Goal: Task Accomplishment & Management: Use online tool/utility

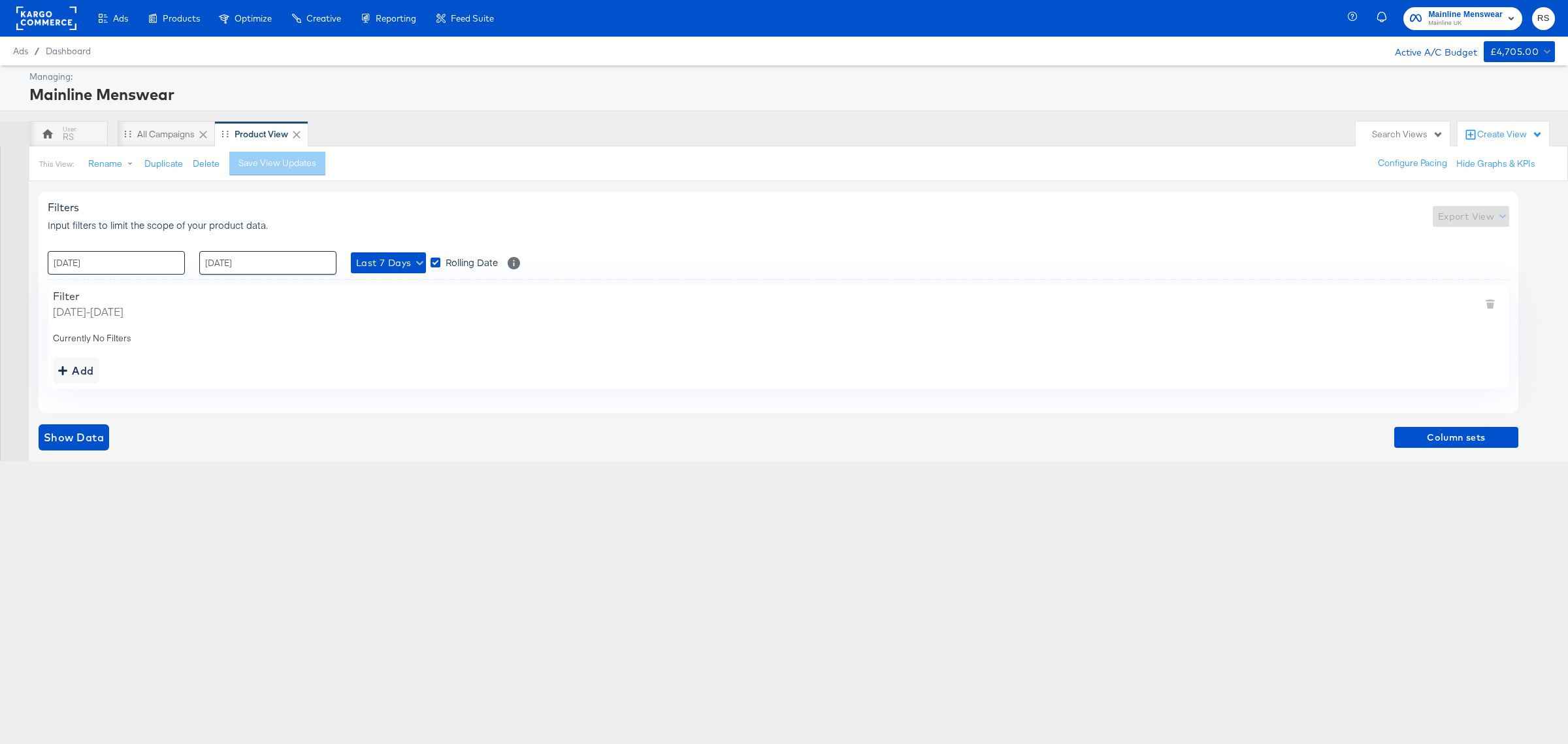
click at [92, 263] on input "[DATE]" at bounding box center [116, 262] width 137 height 24
click at [178, 334] on td "5" at bounding box center [173, 328] width 22 height 18
type input "[DATE] 00:00"
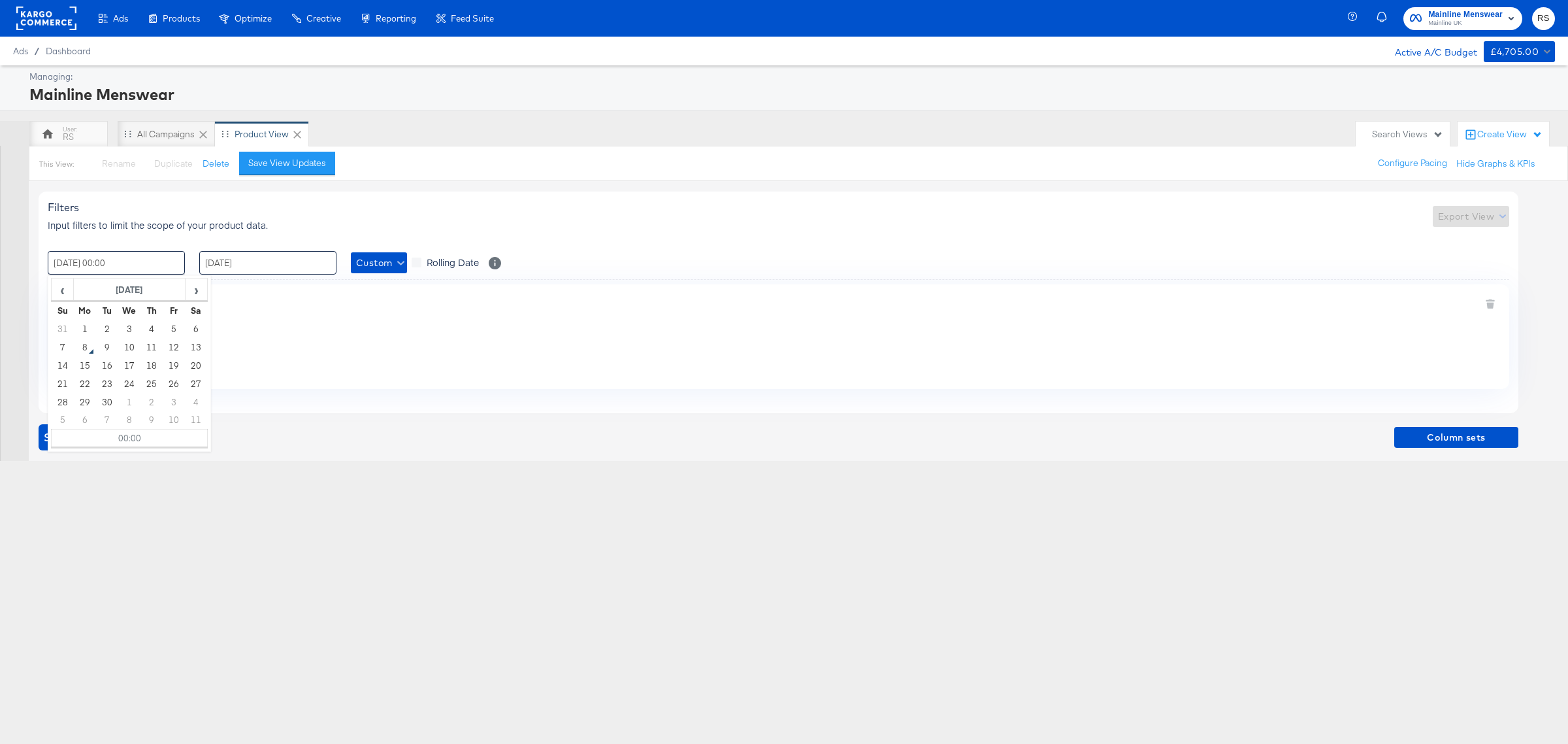
click at [241, 260] on input "[DATE]" at bounding box center [268, 262] width 137 height 24
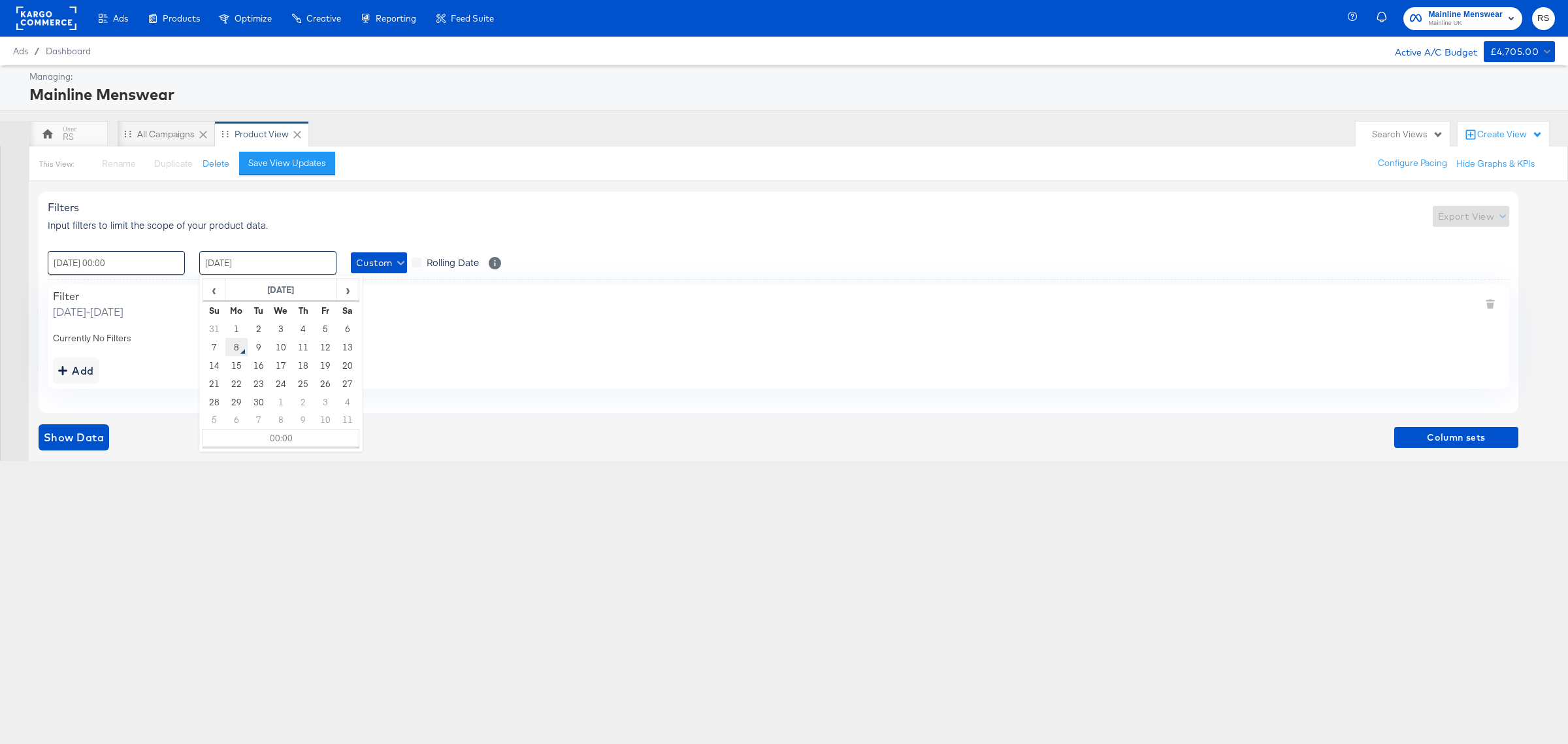
click at [237, 347] on td "8" at bounding box center [236, 347] width 22 height 18
type input "[DATE] 00:00"
click at [53, 449] on button "Show Data" at bounding box center [74, 437] width 71 height 26
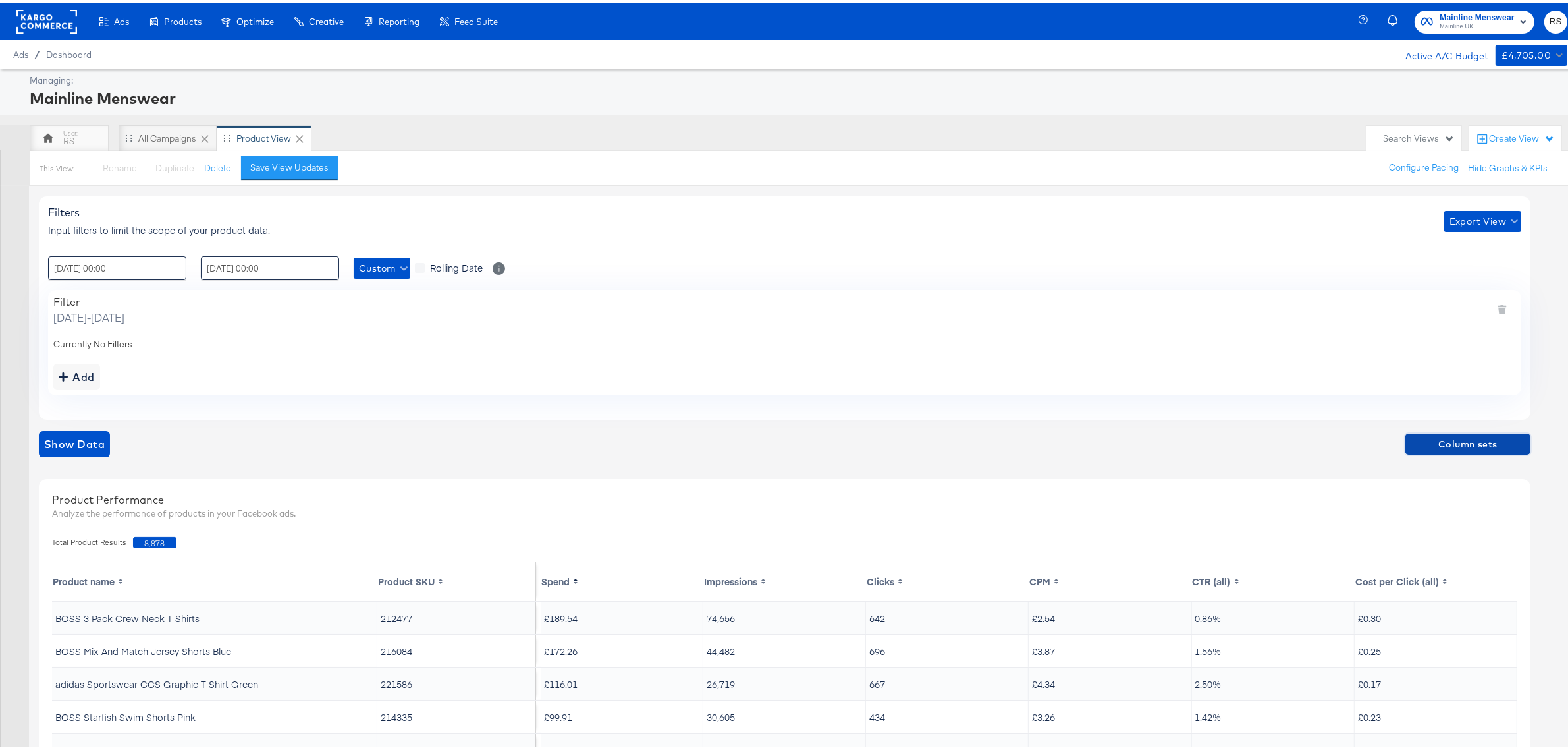
click at [1454, 448] on span "Column sets" at bounding box center [1468, 441] width 114 height 17
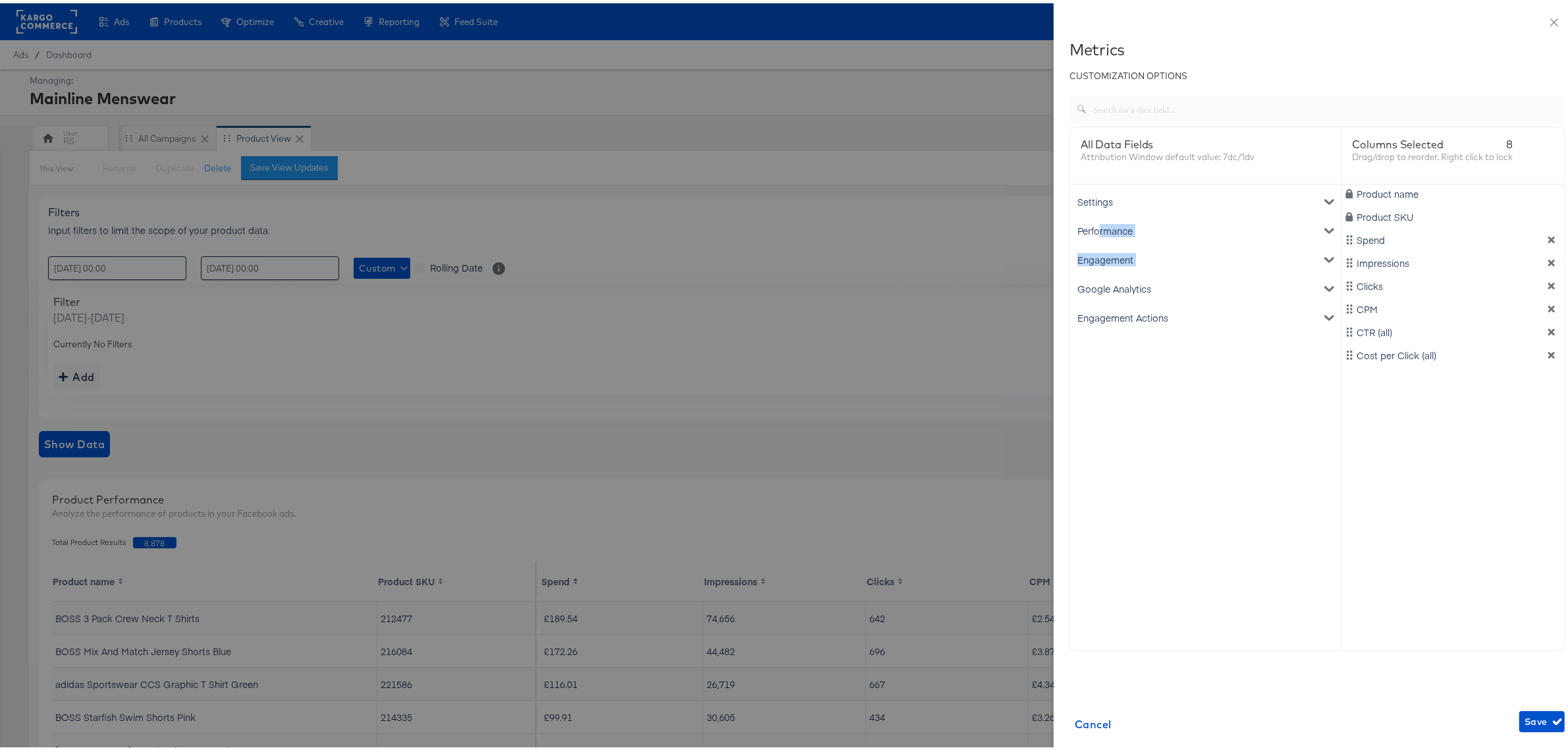
drag, startPoint x: 1087, startPoint y: 228, endPoint x: 1101, endPoint y: 270, distance: 44.3
click at [1101, 270] on div "Settings Account ID Spend Performance Clicks Impressions CPM CTR (all) Cost per…" at bounding box center [1205, 406] width 272 height 450
click at [1104, 282] on div "Google Analytics" at bounding box center [1206, 285] width 266 height 29
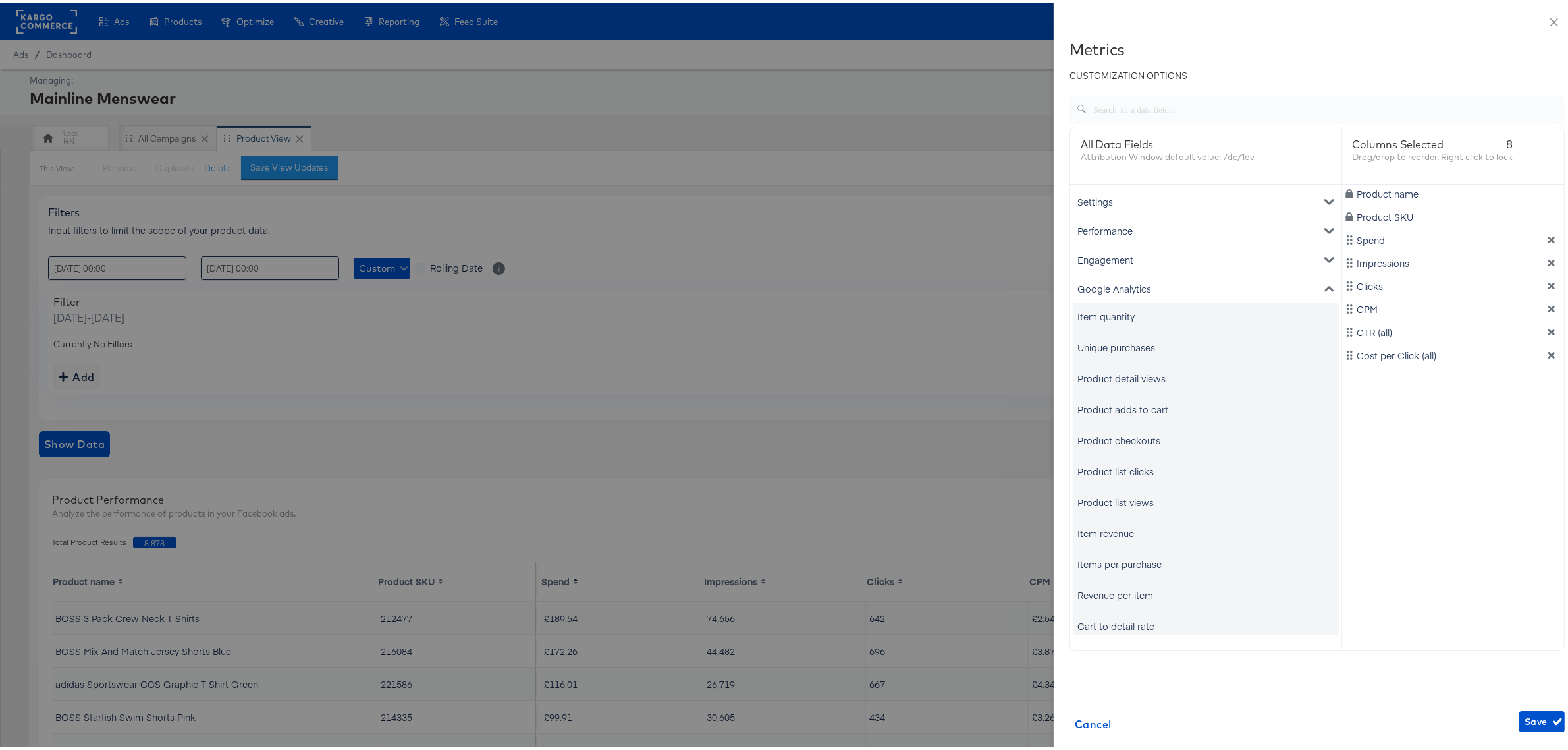
drag, startPoint x: 1095, startPoint y: 344, endPoint x: 1133, endPoint y: 440, distance: 103.2
click at [1095, 343] on div "Unique purchases" at bounding box center [1116, 344] width 78 height 13
click at [1098, 521] on div "Item revenue" at bounding box center [1206, 529] width 266 height 26
click at [1120, 526] on div "Item revenue" at bounding box center [1106, 529] width 57 height 13
click at [1548, 261] on icon "dimension-list" at bounding box center [1551, 259] width 7 height 7
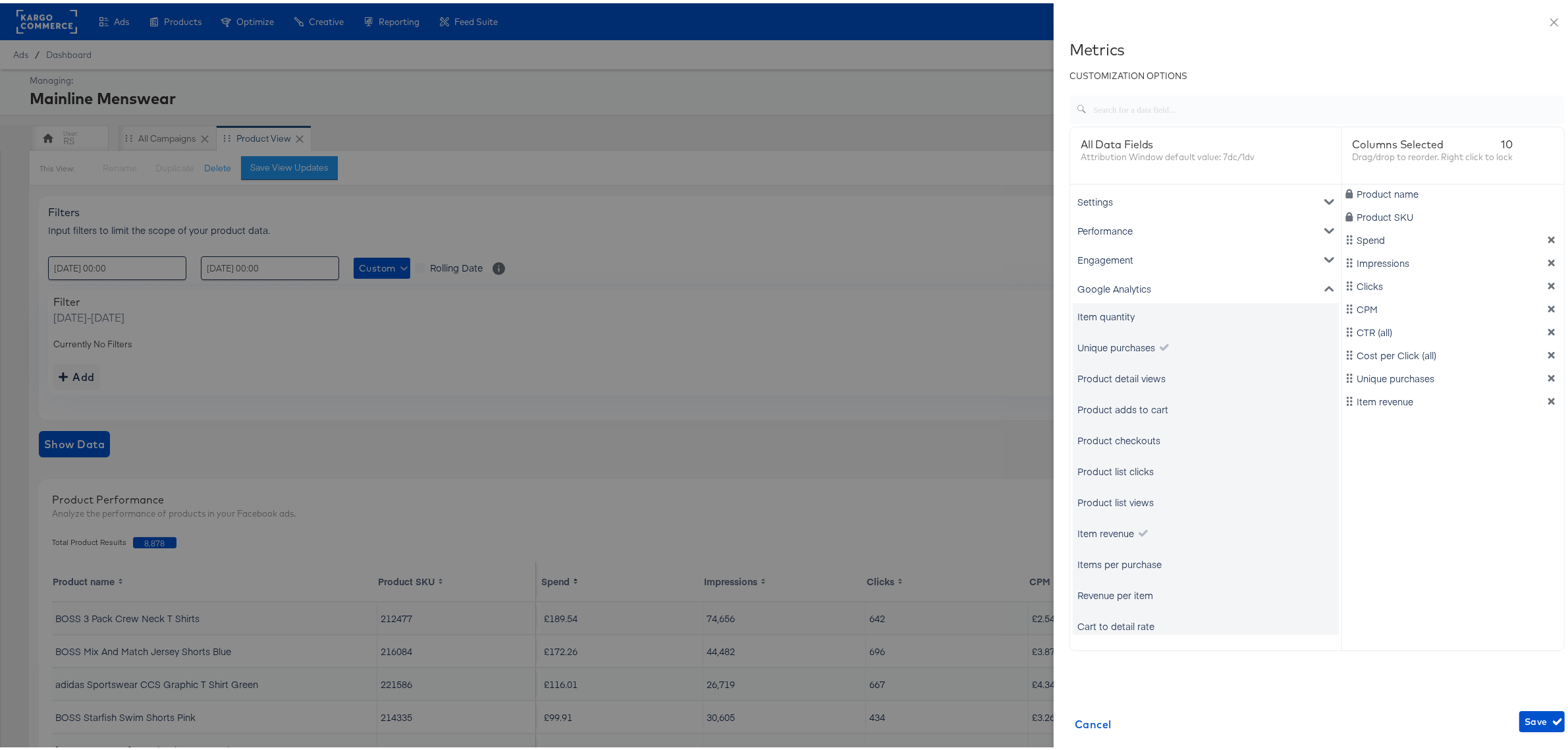
click at [1548, 261] on icon "dimension-list" at bounding box center [1551, 259] width 7 height 7
click at [1523, 706] on div "Metrics CUSTOMIZATION OPTIONS All Data Fields Attribution Window default value:…" at bounding box center [1317, 385] width 495 height 697
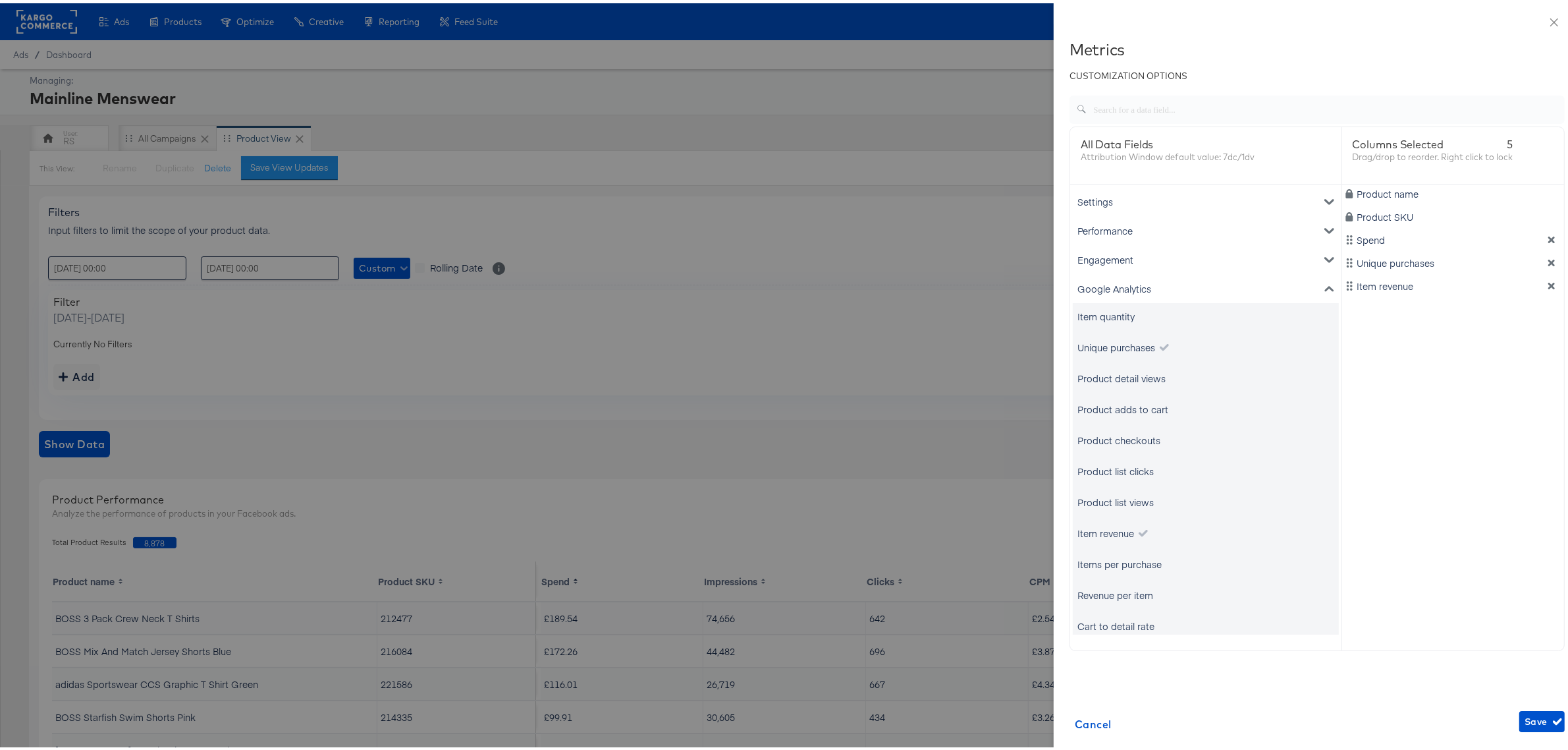
click at [1524, 706] on div "Metrics CUSTOMIZATION OPTIONS All Data Fields Attribution Window default value:…" at bounding box center [1317, 385] width 495 height 697
click at [1525, 712] on span "Save" at bounding box center [1543, 718] width 35 height 17
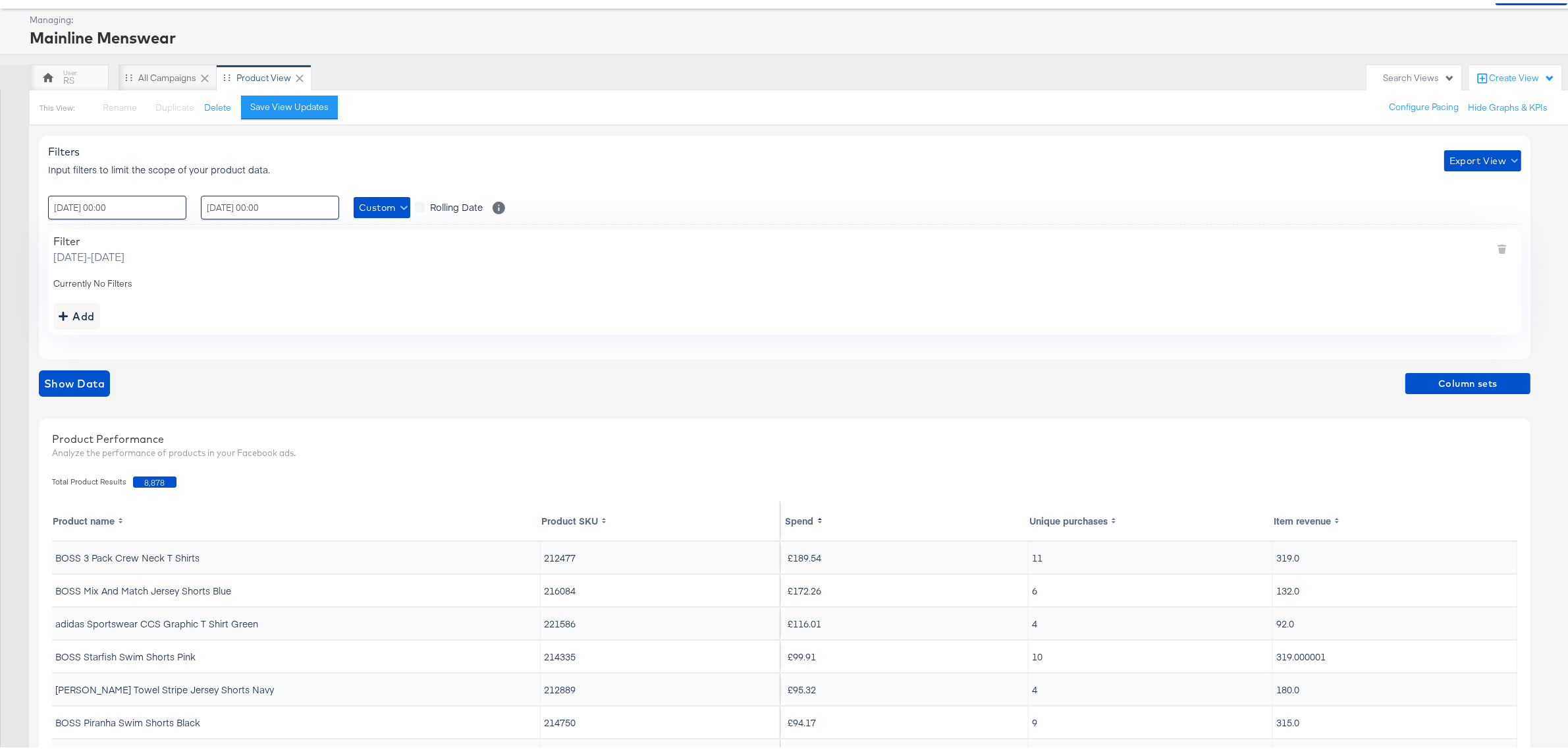
scroll to position [222, 0]
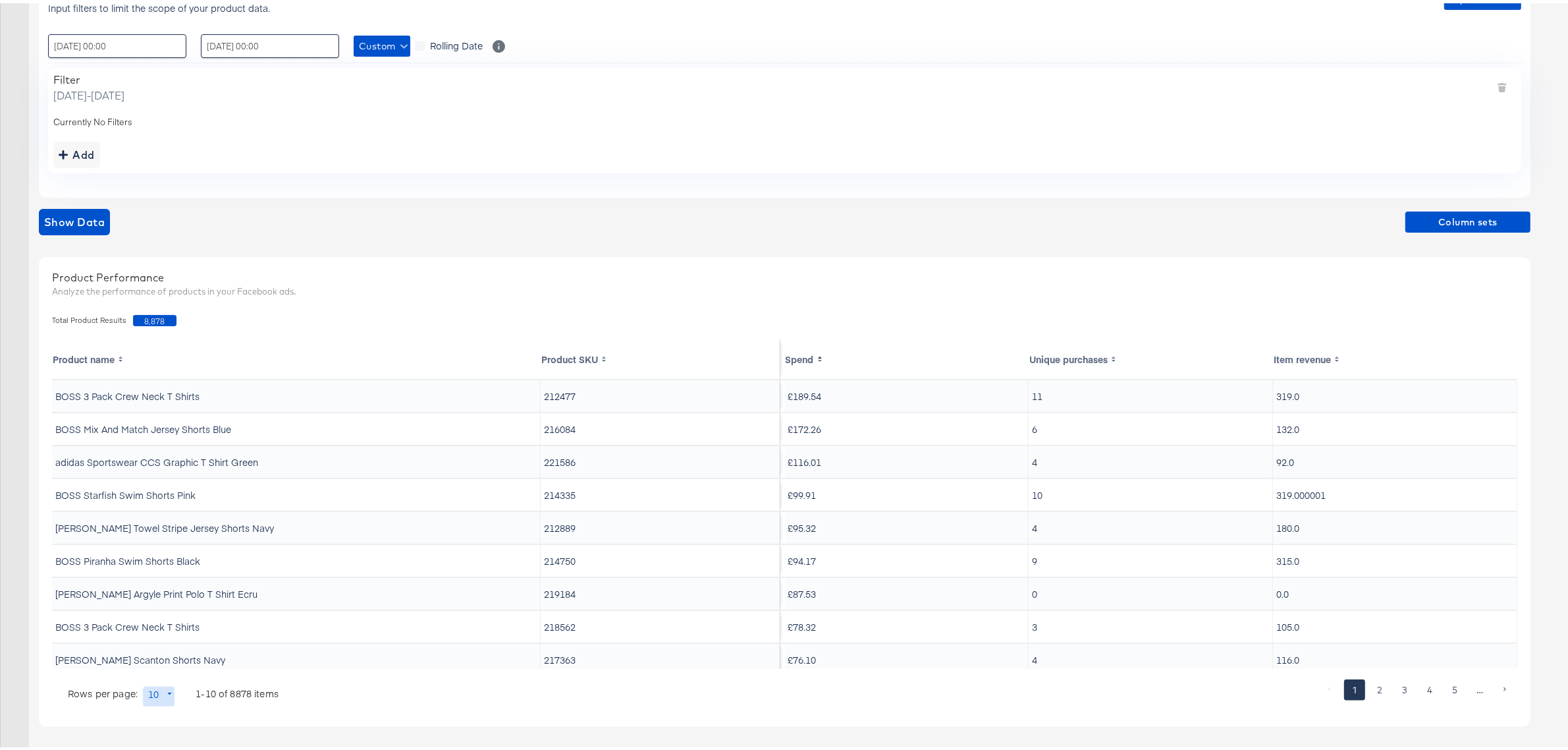
click at [157, 690] on body "Ads Ads Dashboard Main dashboard for Media Buying. New Campaign Create a new ca…" at bounding box center [790, 264] width 1580 height 972
click at [172, 610] on li "20" at bounding box center [163, 615] width 43 height 22
type input "20"
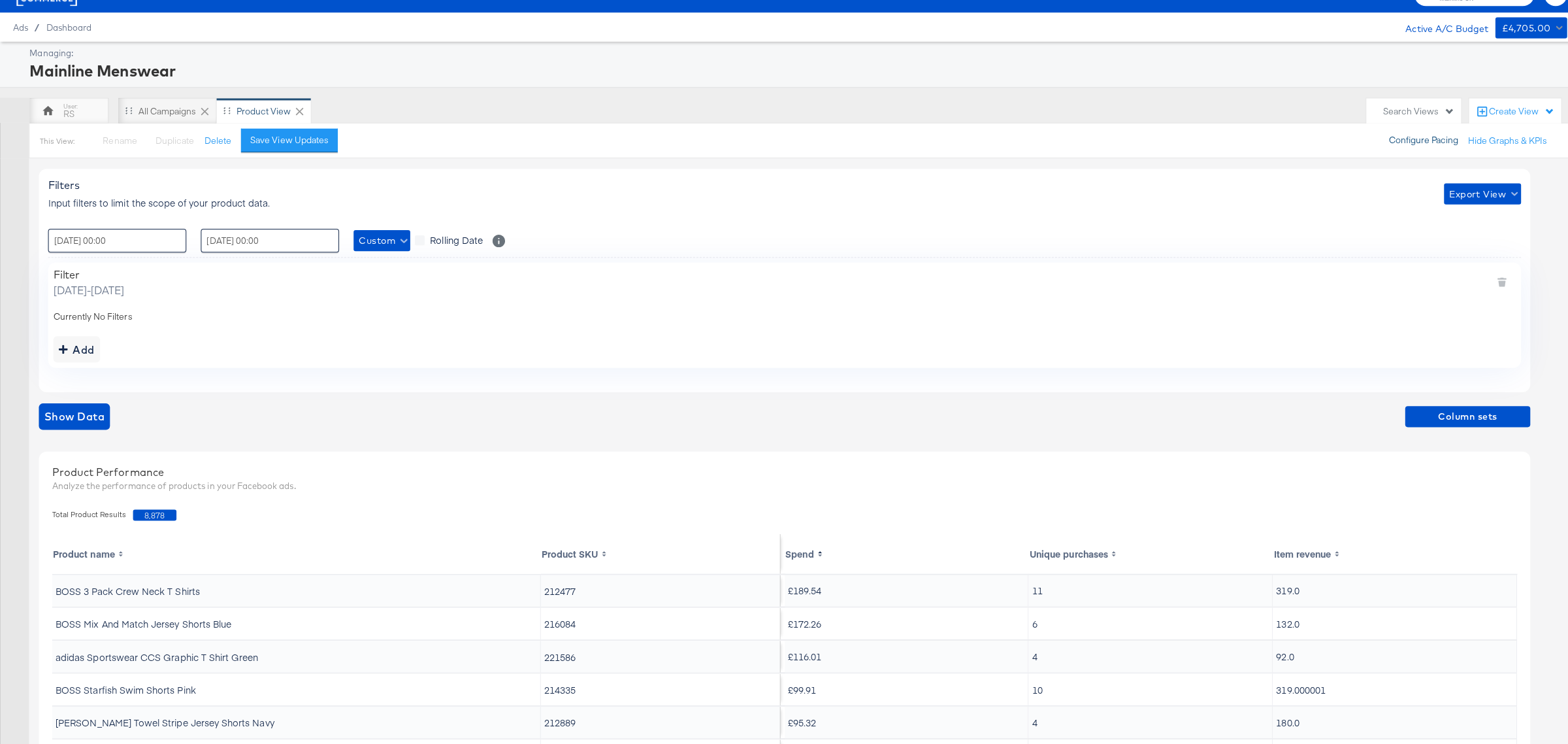
scroll to position [0, 0]
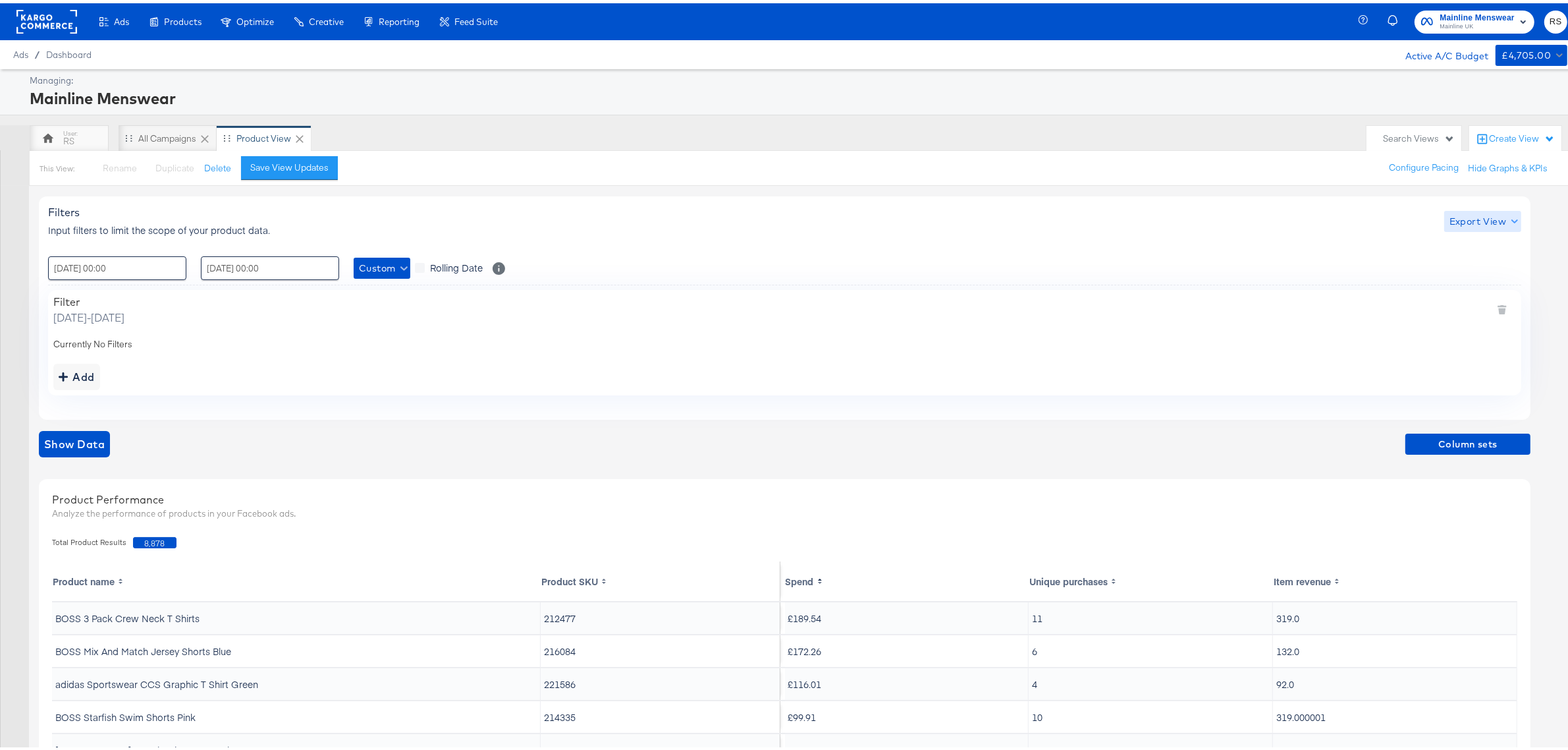
click at [1496, 216] on span "Export View" at bounding box center [1482, 218] width 66 height 17
click at [1493, 242] on link "Current View" at bounding box center [1484, 245] width 60 height 14
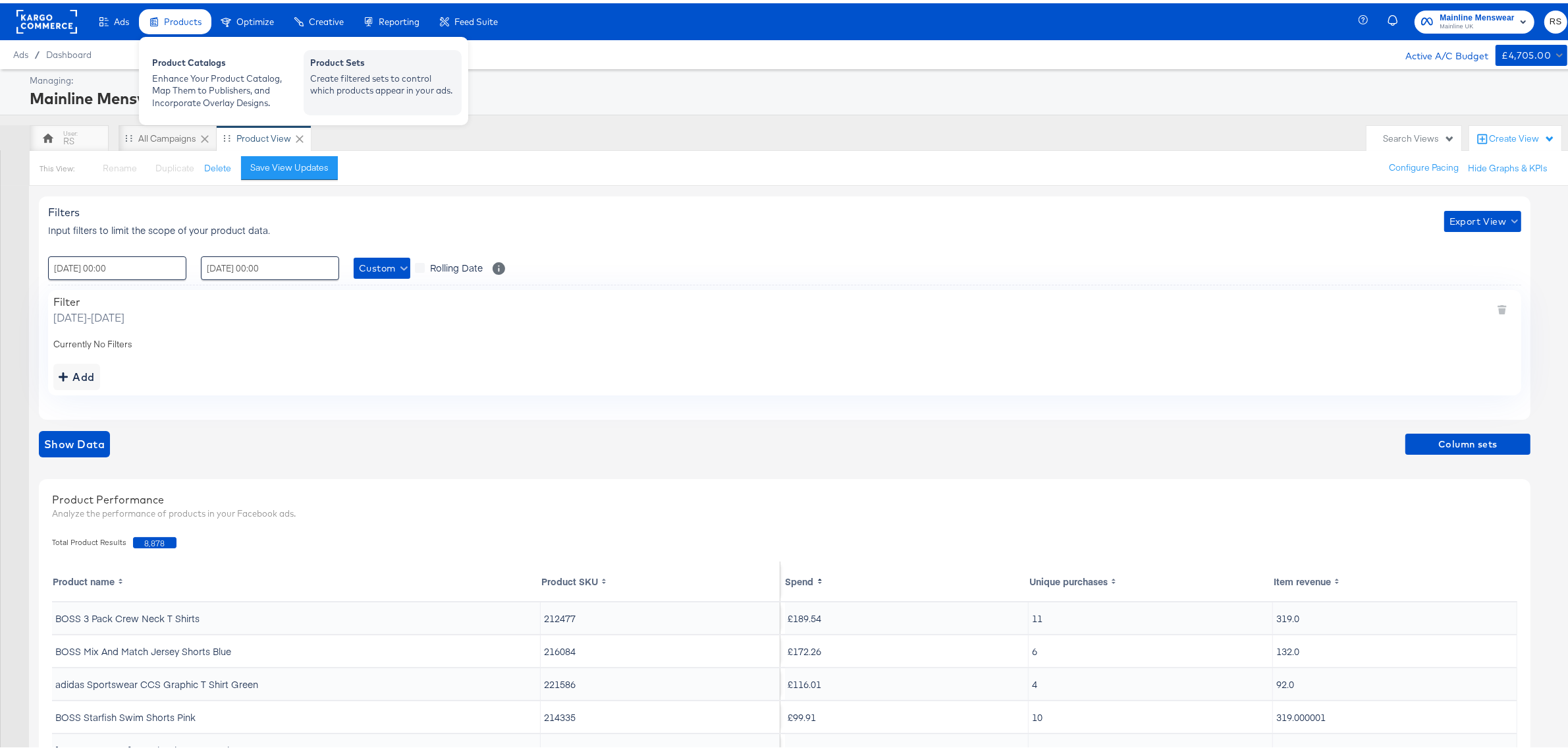
click at [314, 70] on div "Create filtered sets to control which products appear in your ads." at bounding box center [382, 81] width 145 height 24
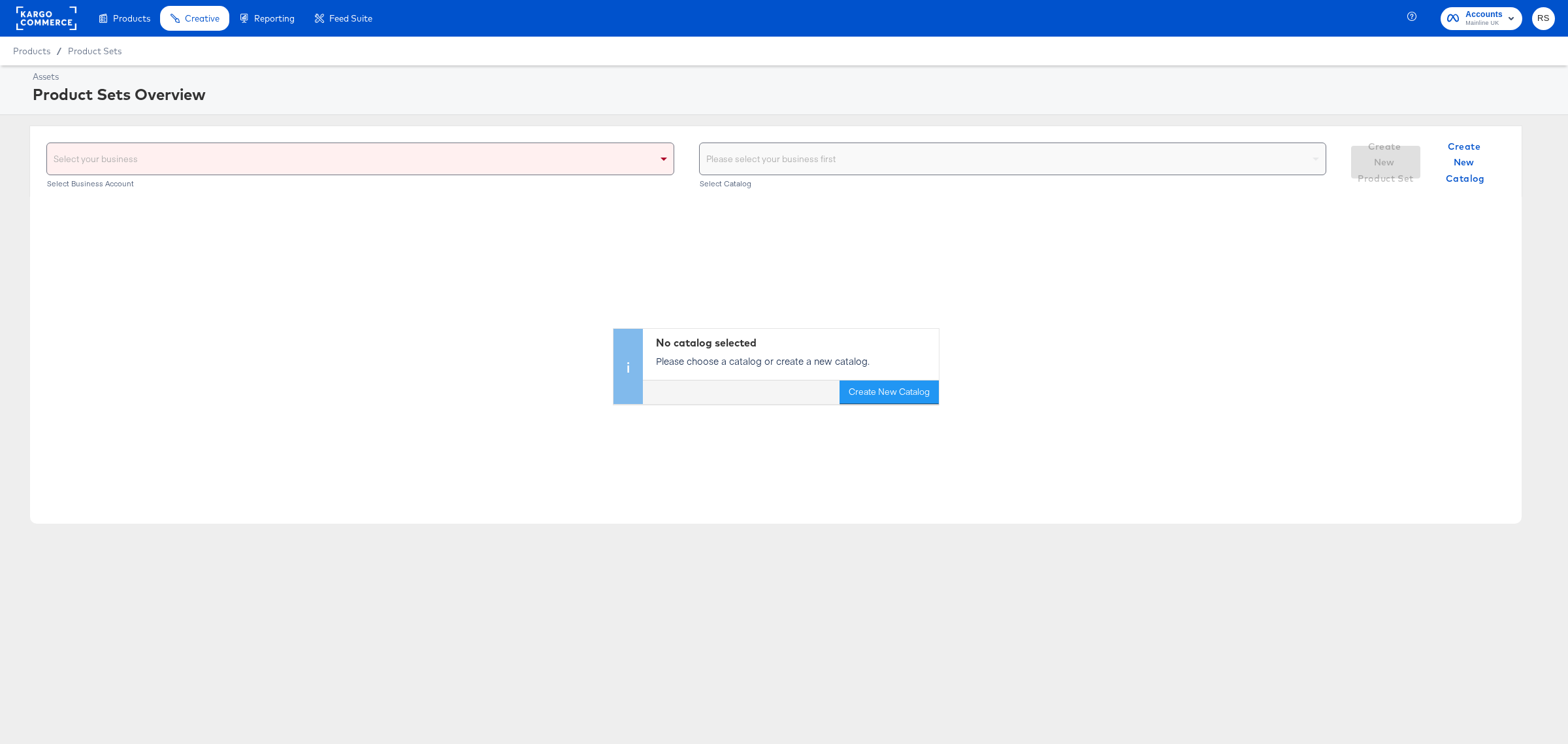
click at [422, 160] on div "Select your business" at bounding box center [360, 158] width 627 height 31
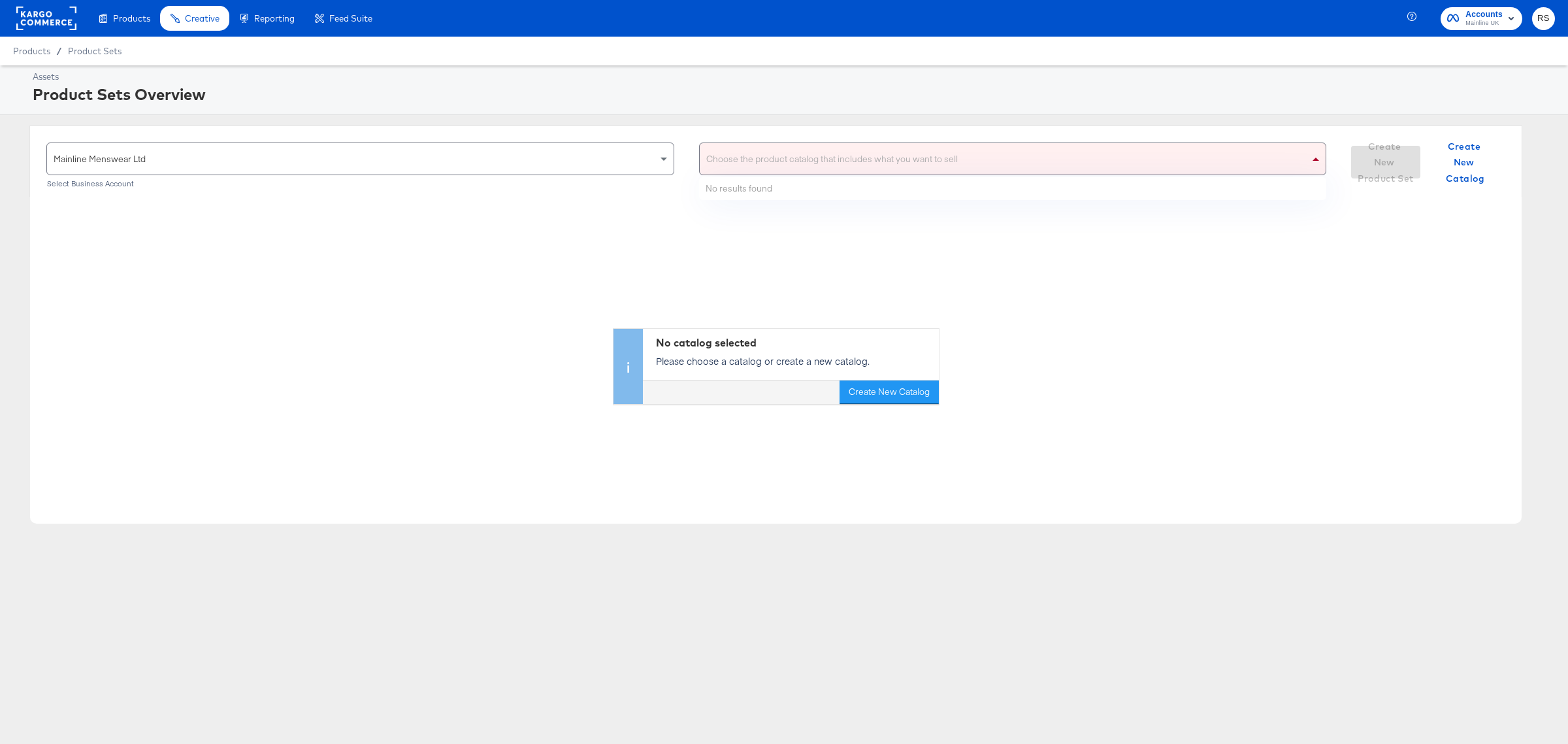
click at [884, 151] on div "Choose the product catalog that includes what you want to sell" at bounding box center [1013, 158] width 627 height 31
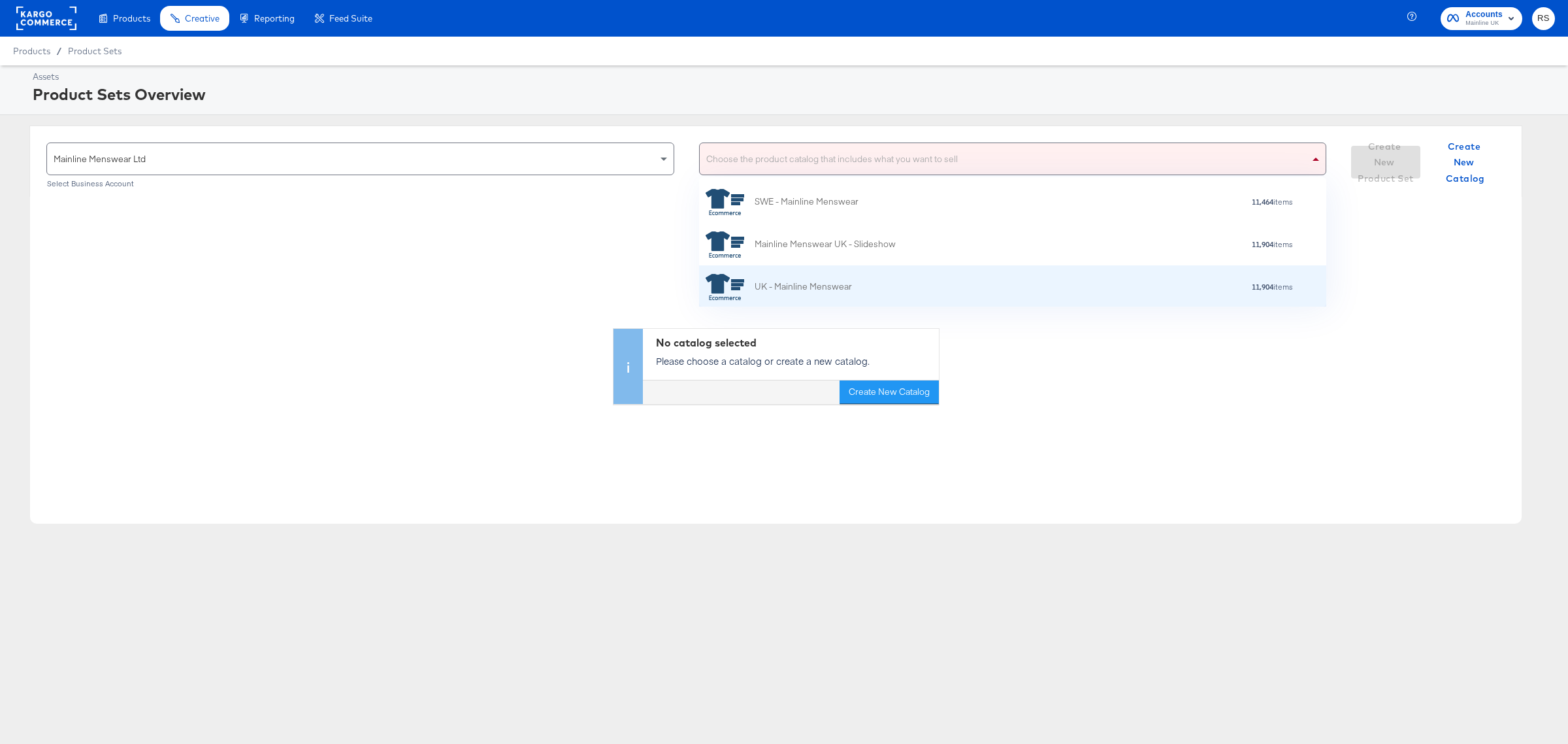
click at [867, 271] on div "UK - Mainline Menswear 11,904 items" at bounding box center [1013, 286] width 628 height 43
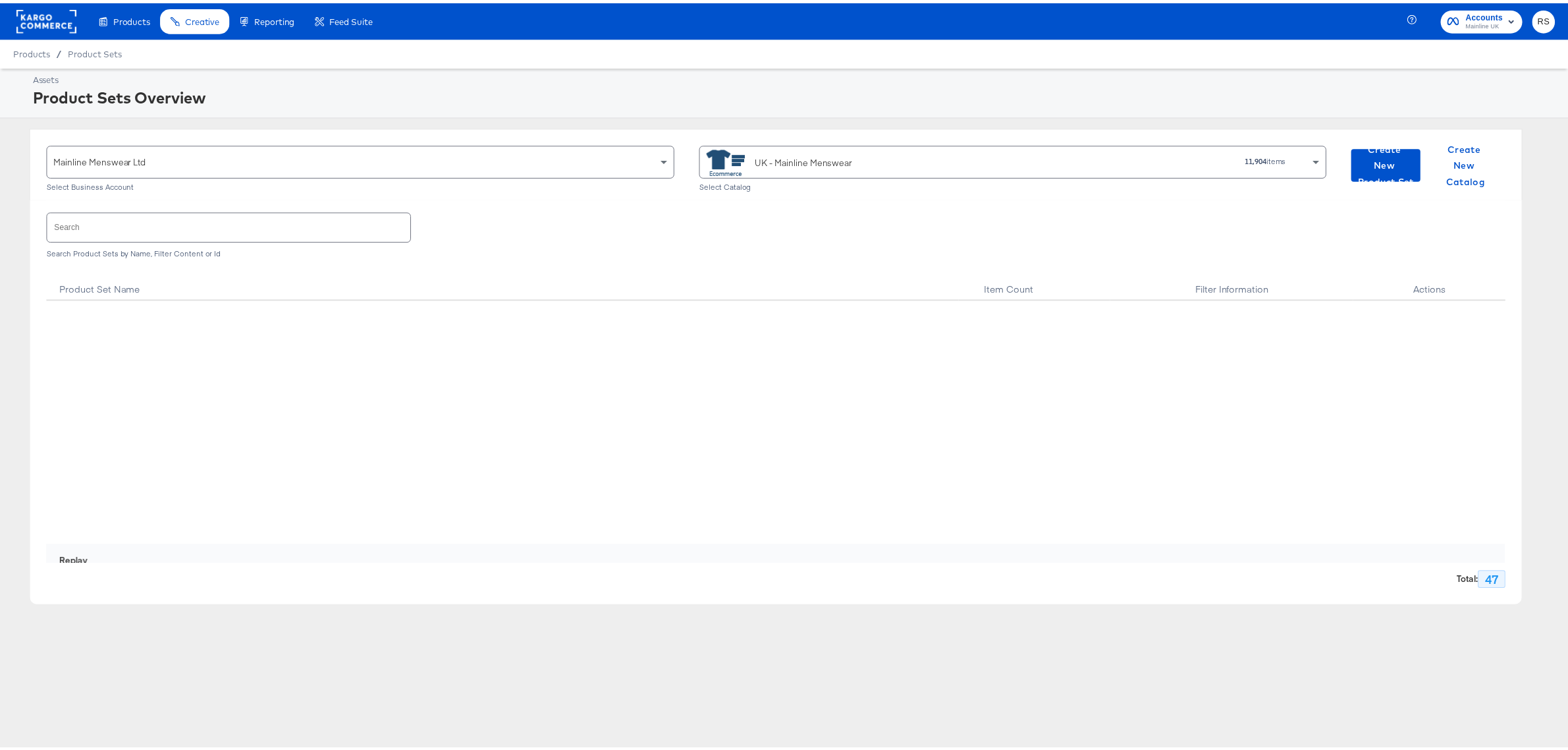
scroll to position [1872, 0]
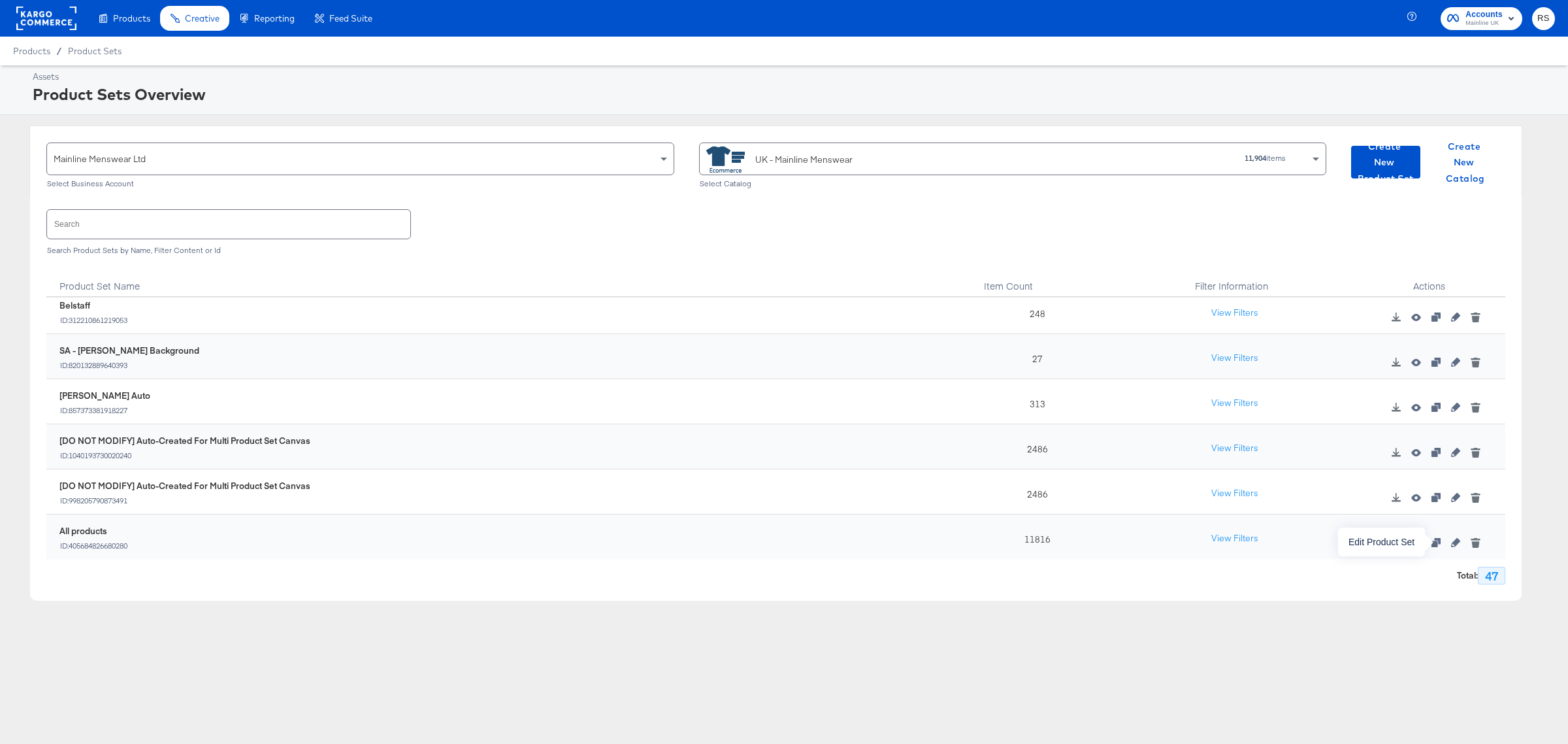
click at [1451, 540] on icon "button" at bounding box center [1455, 542] width 9 height 9
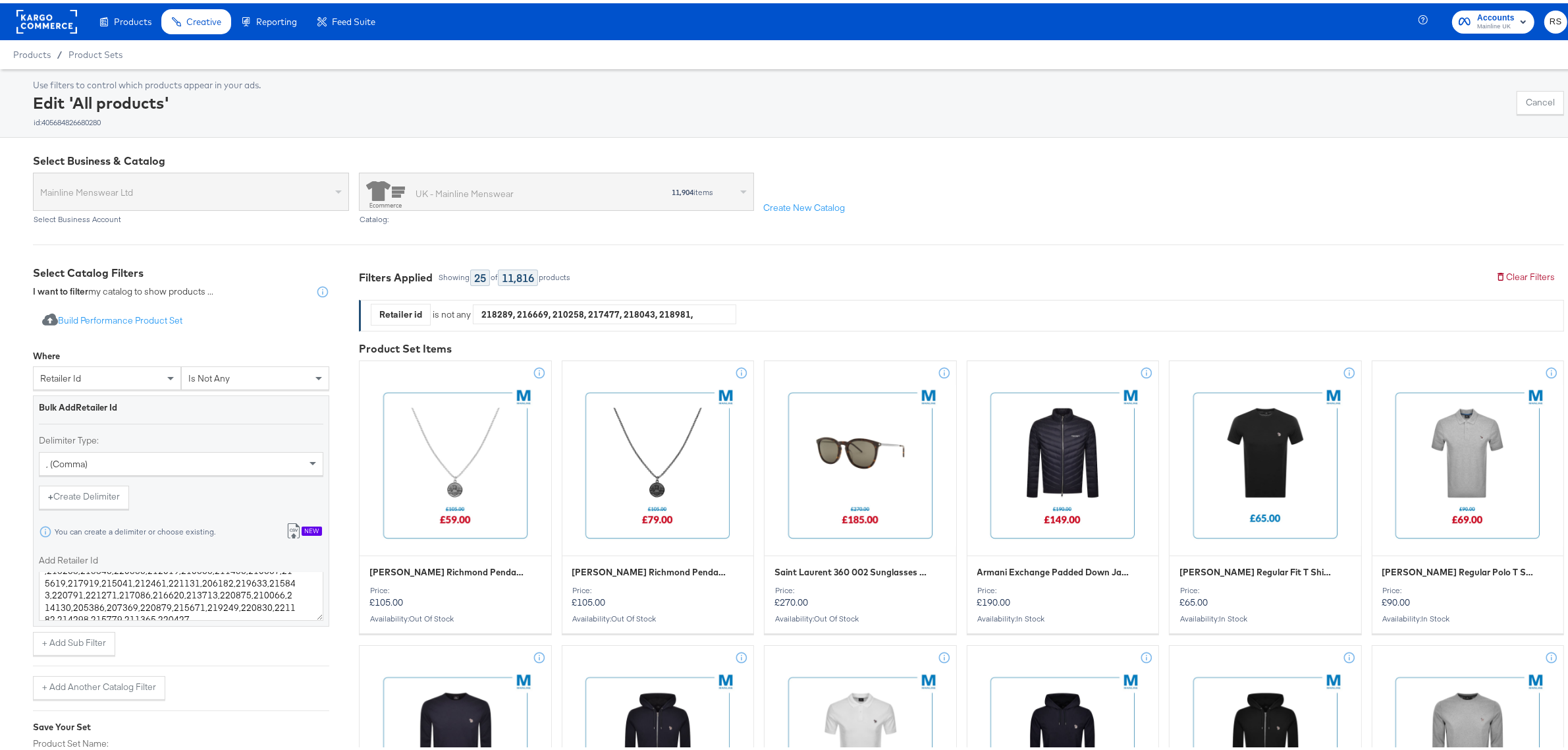
scroll to position [134, 0]
click at [191, 604] on textarea "218289,216669,210258,217477,218043,218981,215536,211991,219632,195260,162611,17…" at bounding box center [181, 593] width 285 height 49
paste textarea "216084 221586 219184 218562 217363 221604 221584 210127 216504"
click at [40, 591] on textarea "218289,216669,210258,217477,218043,218981,215536,211991,219632,195260,162611,17…" at bounding box center [181, 593] width 285 height 49
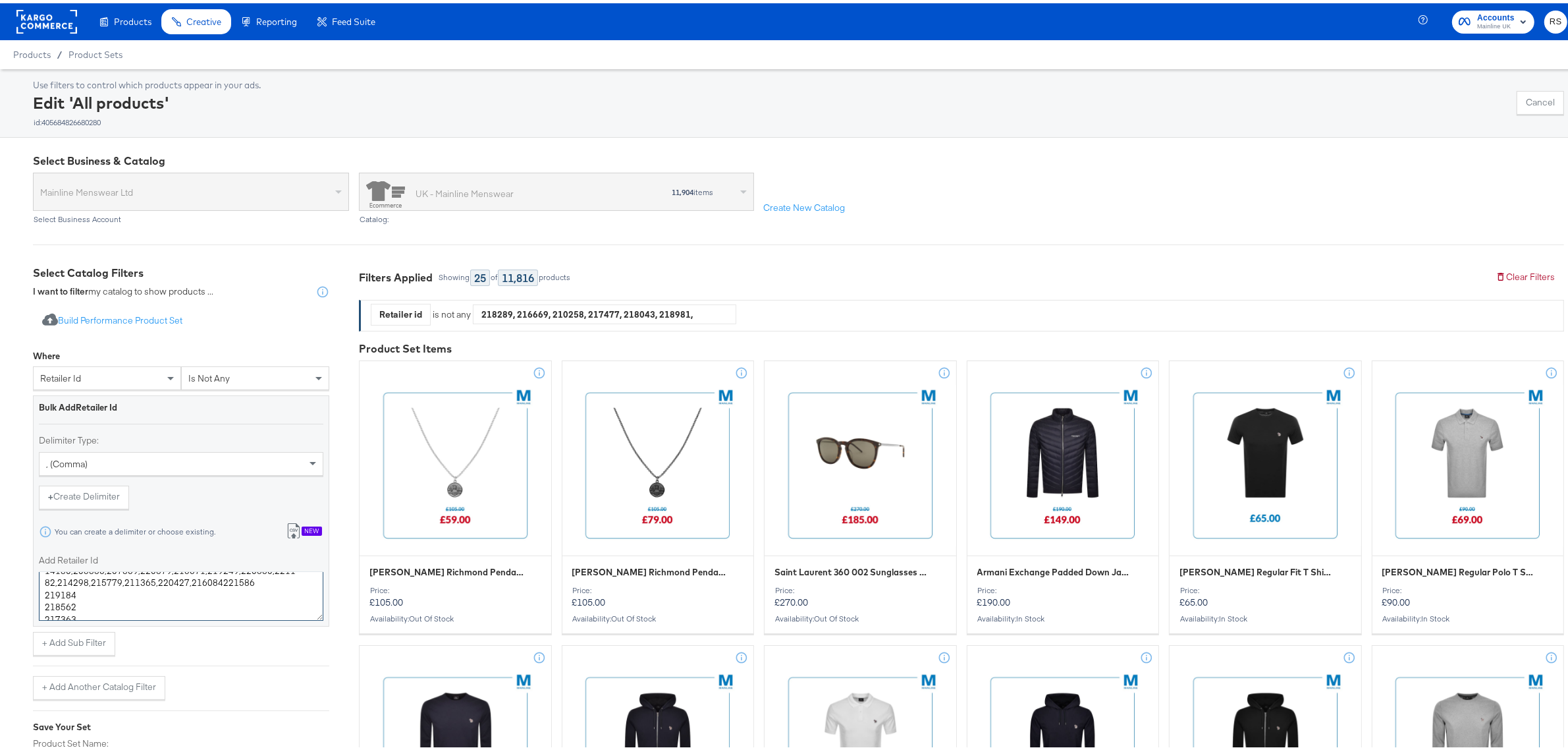
scroll to position [149, 0]
click at [43, 605] on textarea "218289,216669,210258,217477,218043,218981,215536,211991,219632,195260,162611,17…" at bounding box center [181, 593] width 285 height 49
click at [45, 608] on textarea "218289,216669,210258,217477,218043,218981,215536,211991,219632,195260,162611,17…" at bounding box center [181, 593] width 285 height 49
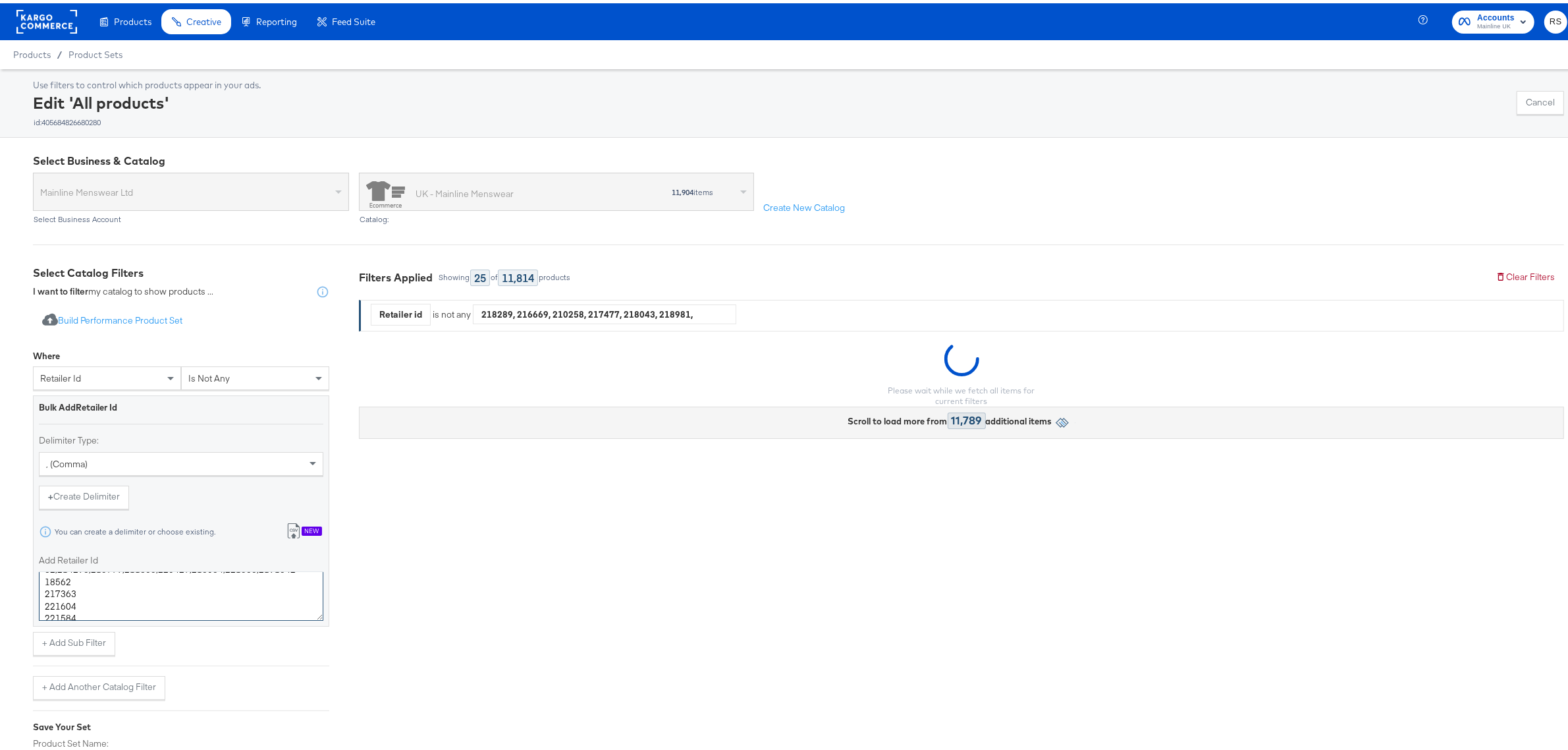
scroll to position [162, 0]
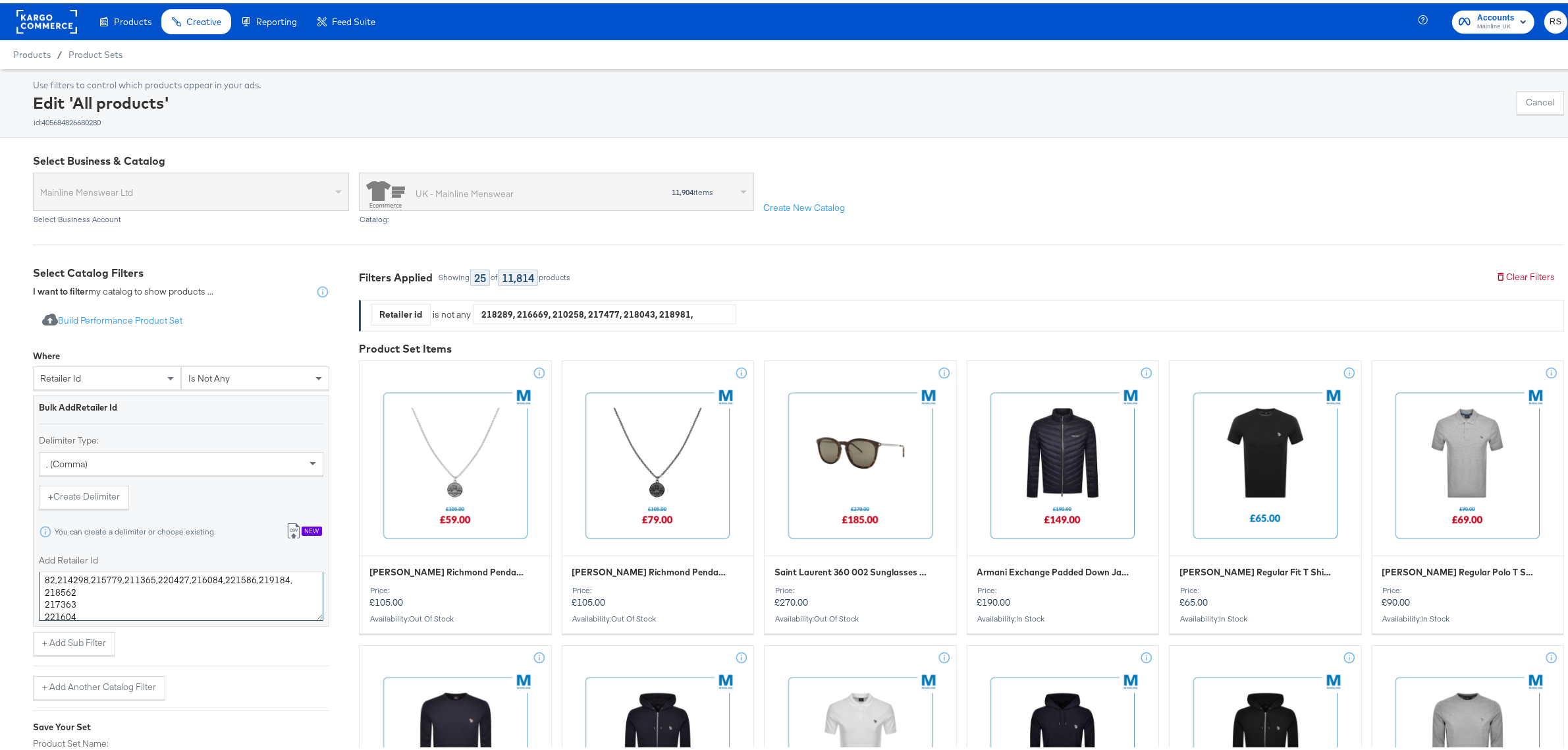
click at [41, 612] on textarea "218289,216669,210258,217477,218043,218981,215536,211991,219632,195260,162611,17…" at bounding box center [181, 593] width 285 height 49
click at [44, 597] on textarea "218289,216669,210258,217477,218043,218981,215536,211991,219632,195260,162611,17…" at bounding box center [181, 593] width 285 height 49
click at [44, 617] on textarea "218289,216669,210258,217477,218043,218981,215536,211991,219632,195260,162611,17…" at bounding box center [181, 593] width 285 height 49
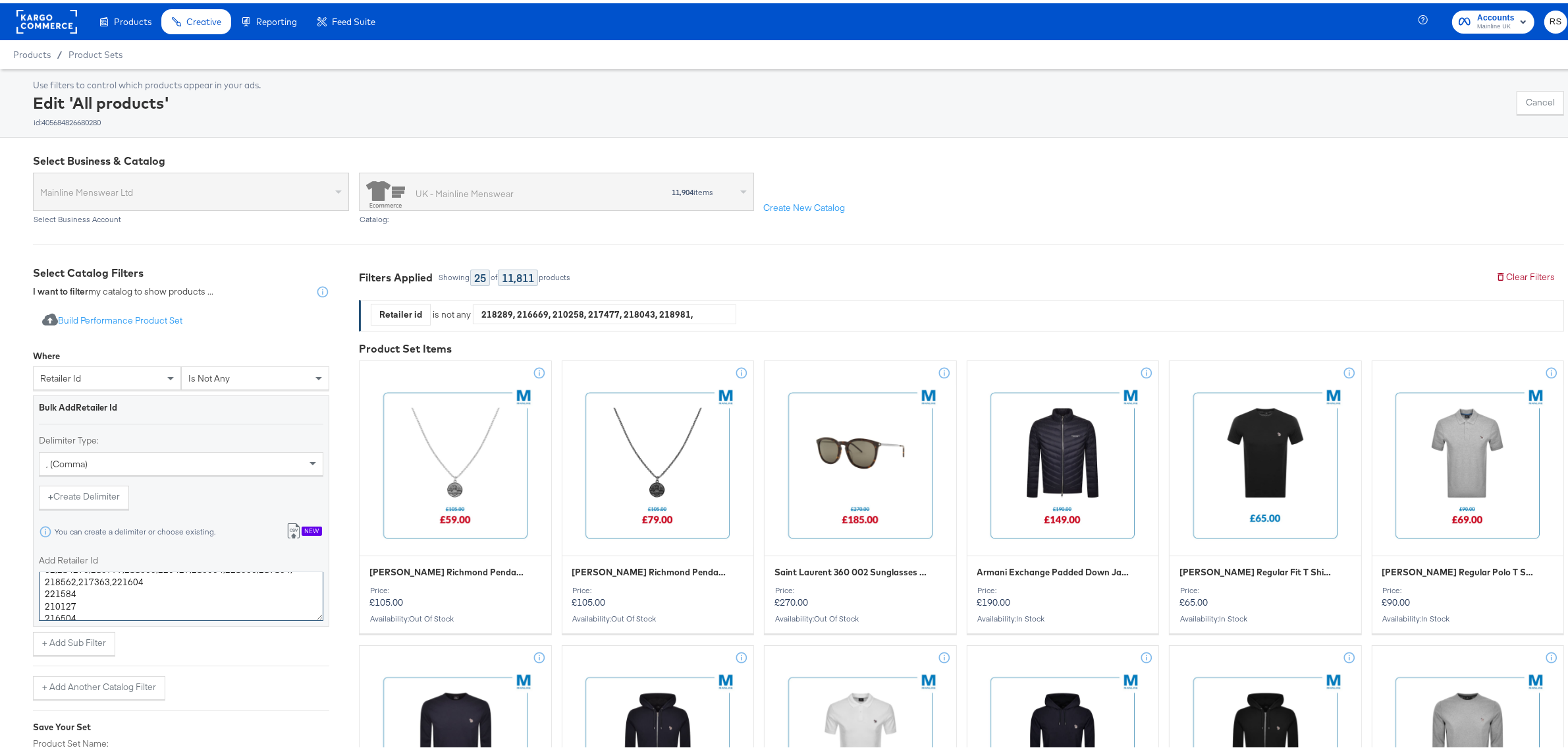
click at [44, 591] on textarea "218289,216669,210258,217477,218043,218981,215536,211991,219632,195260,162611,17…" at bounding box center [181, 593] width 285 height 49
click at [46, 604] on textarea "218289,216669,210258,217477,218043,218981,215536,211991,219632,195260,162611,17…" at bounding box center [181, 593] width 285 height 49
click at [44, 612] on textarea "218289,216669,210258,217477,218043,218981,215536,211991,219632,195260,162611,17…" at bounding box center [181, 593] width 285 height 49
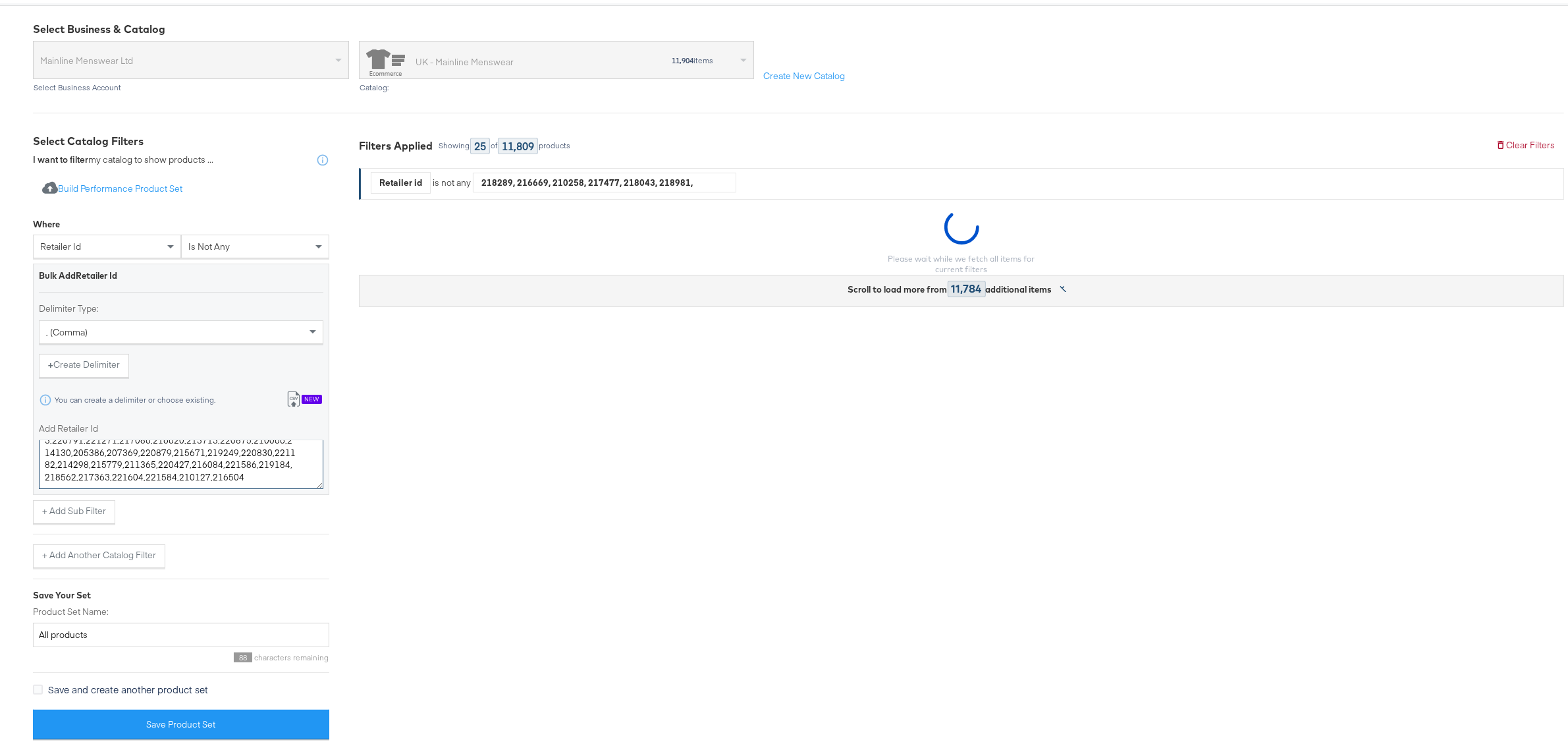
scroll to position [135, 0]
type textarea "218289,216669,210258,217477,218043,218981,215536,211991,219632,195260,162611,17…"
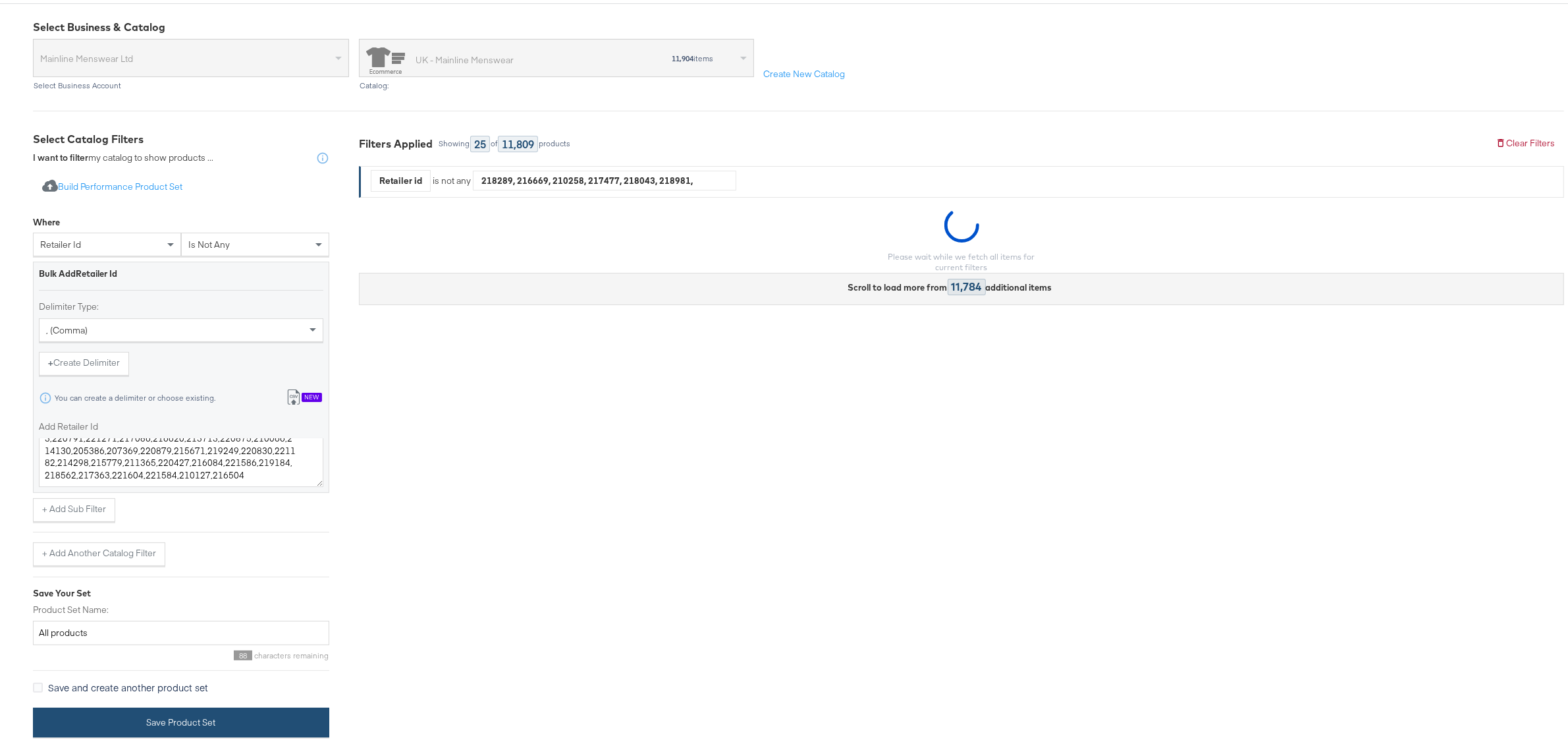
click at [178, 711] on button "Save Product Set" at bounding box center [181, 719] width 296 height 30
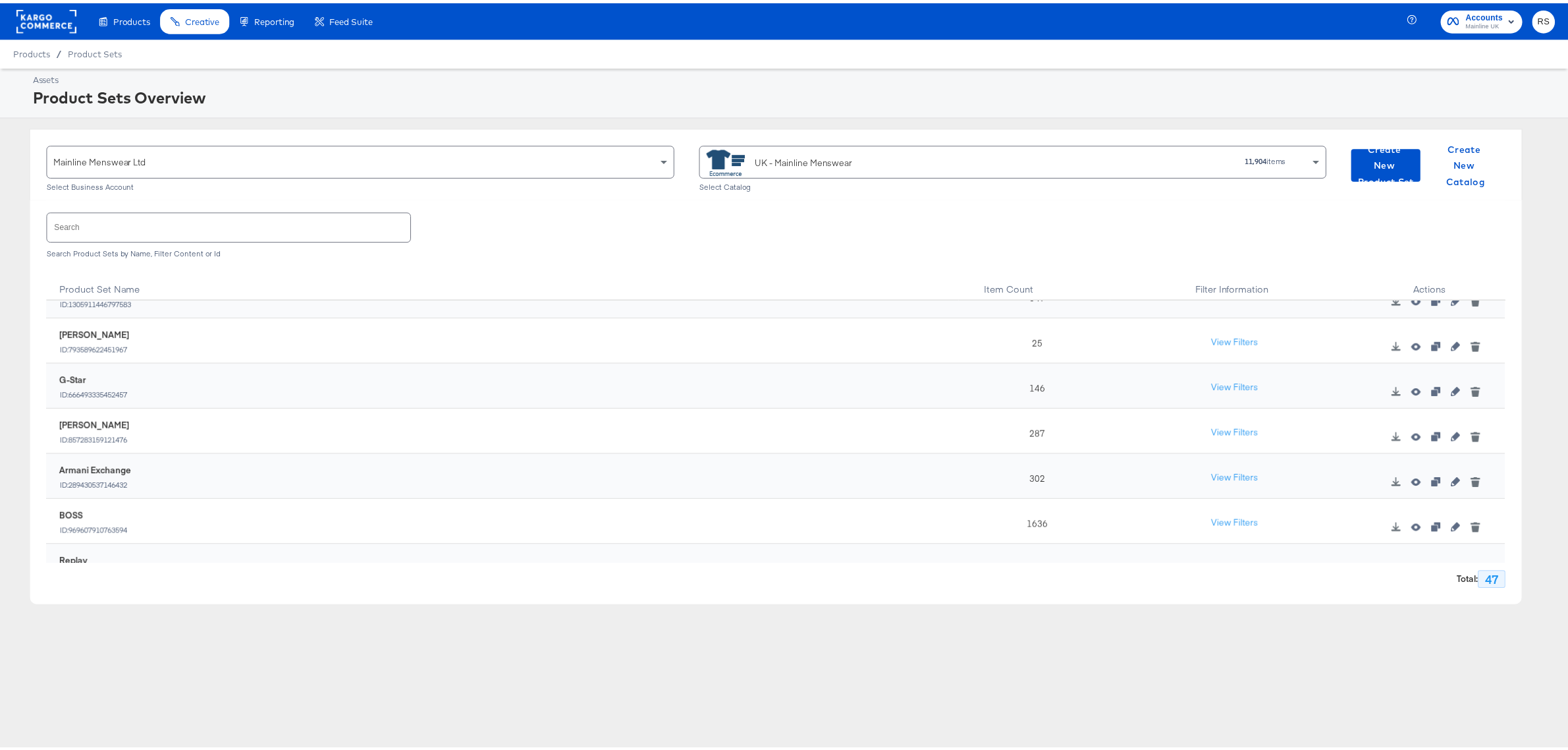
scroll to position [1872, 0]
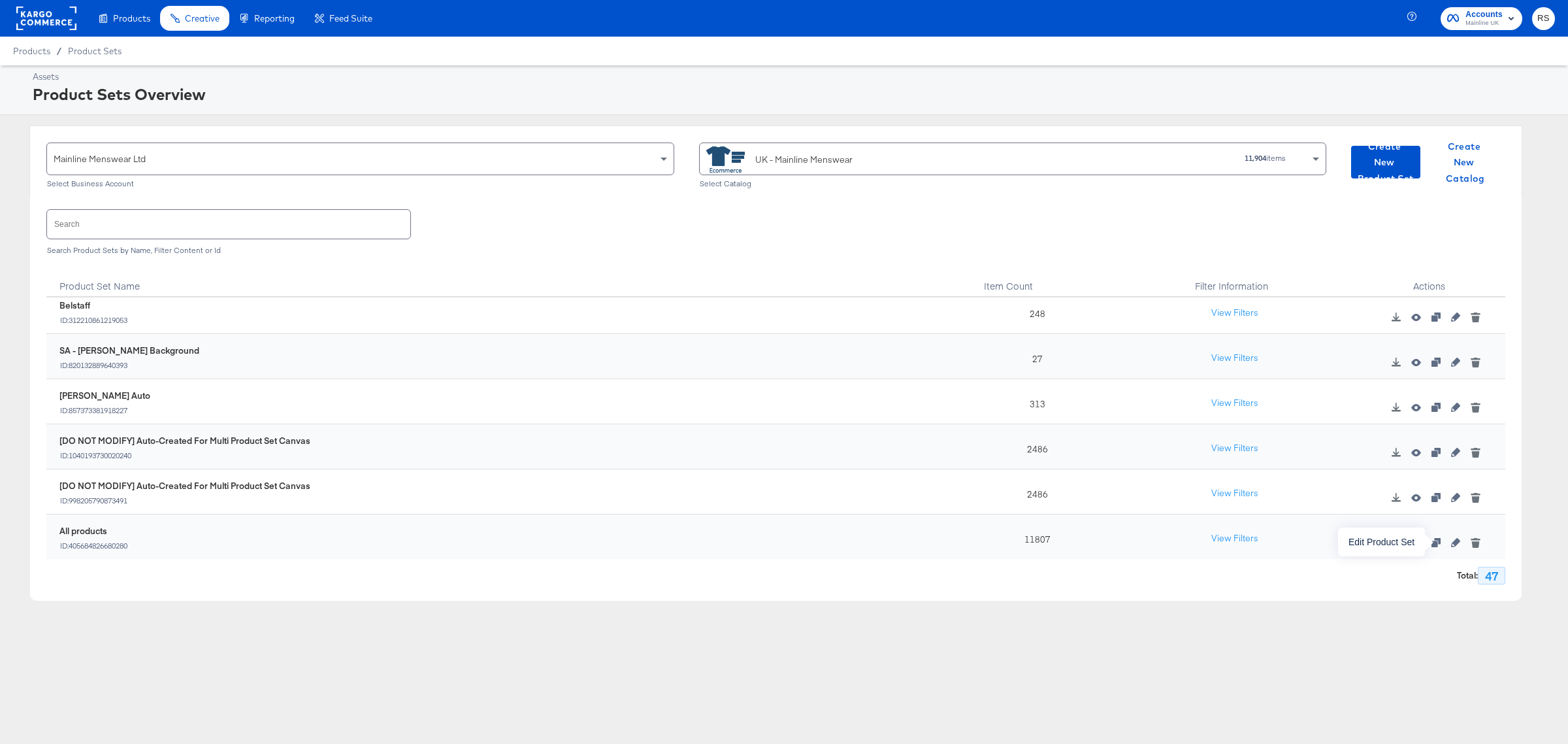
click at [1451, 544] on icon "button" at bounding box center [1455, 542] width 9 height 9
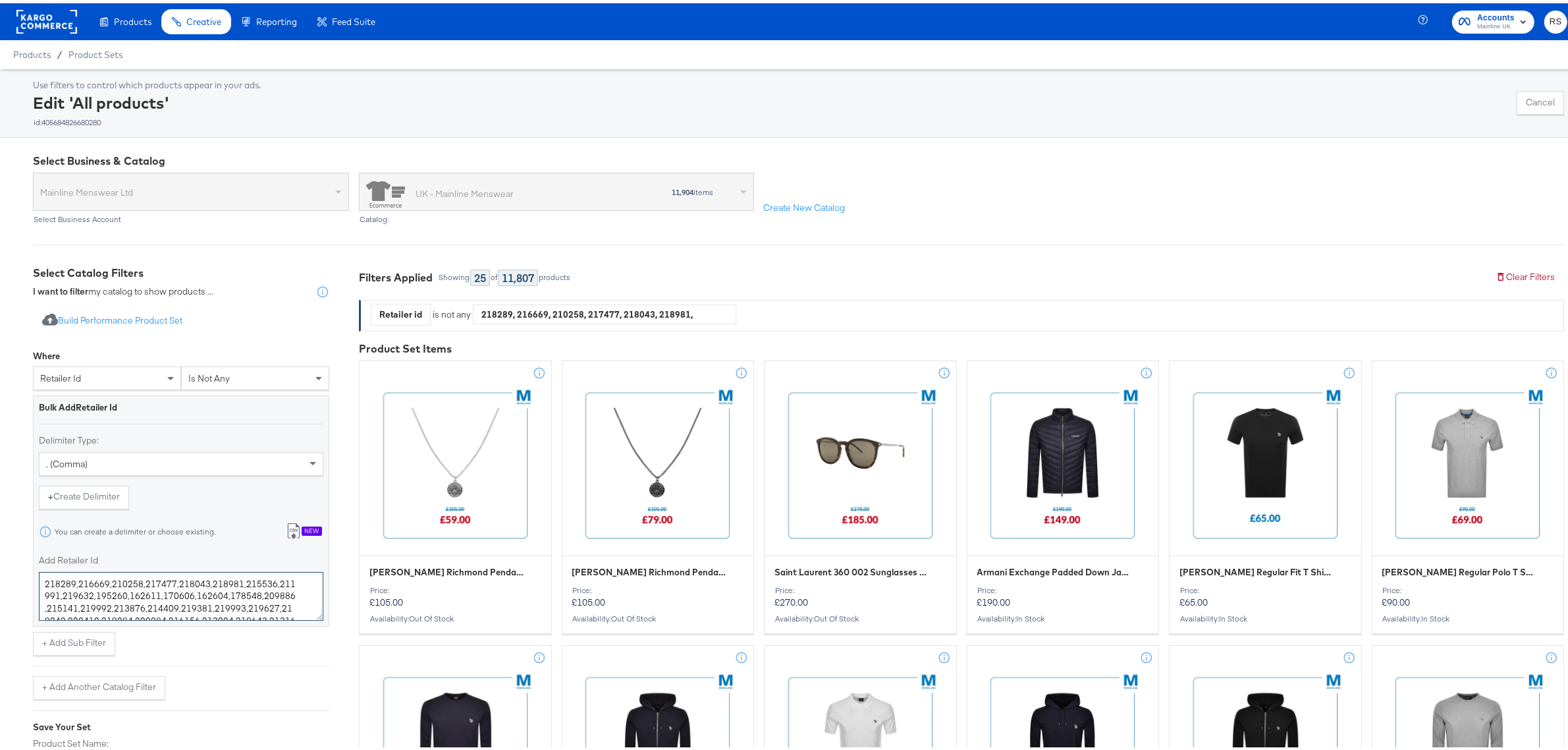
drag, startPoint x: 140, startPoint y: 585, endPoint x: 41, endPoint y: 578, distance: 99.2
click at [41, 578] on textarea "218289,216669,210258,217477,218043,218981,215536,211991,219632,195260,162611,17…" at bounding box center [181, 593] width 285 height 49
drag, startPoint x: 108, startPoint y: 581, endPoint x: 28, endPoint y: 578, distance: 80.1
click at [41, 580] on textarea "217477,218043,218981,215536,211991,219632,195260,162611,170606,162604,178548,20…" at bounding box center [181, 593] width 285 height 49
click at [1339, 92] on div "Use filters to control which products appear in your ads. Edit 'All products' i…" at bounding box center [799, 100] width 1532 height 48
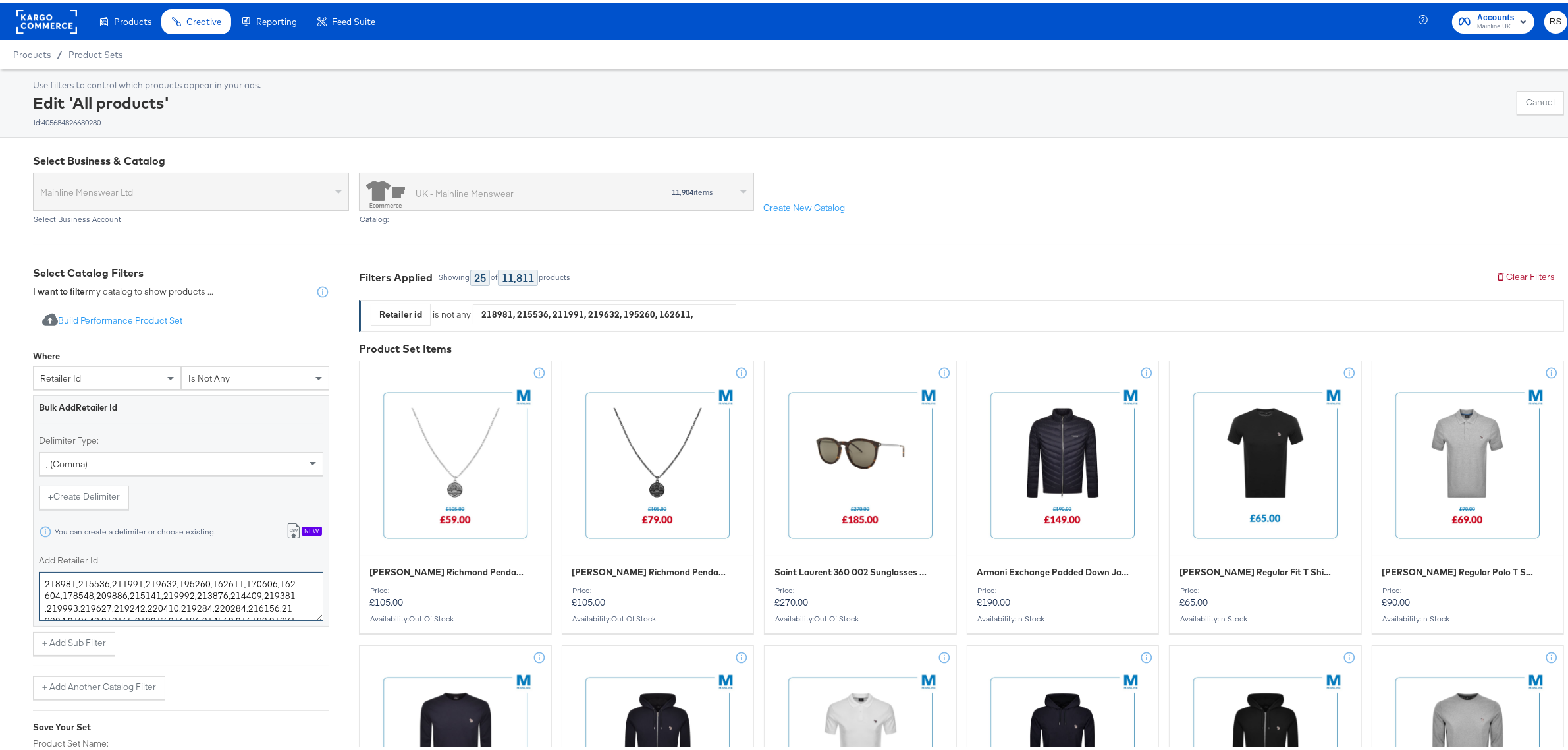
click at [137, 575] on textarea "218981,215536,211991,219632,195260,162611,170606,162604,178548,209886,215141,21…" at bounding box center [181, 593] width 285 height 49
click at [238, 580] on textarea "218981,215536,219632,195260,162611,170606,162604,178548,209886,215141,219992,21…" at bounding box center [181, 593] width 285 height 49
click at [90, 591] on textarea "218981,215536,219632,195260,162611,162604,178548,209886,215141,219992,213876,21…" at bounding box center [181, 593] width 285 height 49
click at [90, 591] on textarea "218981,215536,219632,195260,162611,162604,178548,209886,219992,213876,214409,21…" at bounding box center [181, 593] width 285 height 49
click at [89, 593] on textarea "218981,215536,219632,195260,162611,162604,178548,209886,213876,214409,219381,21…" at bounding box center [181, 593] width 285 height 49
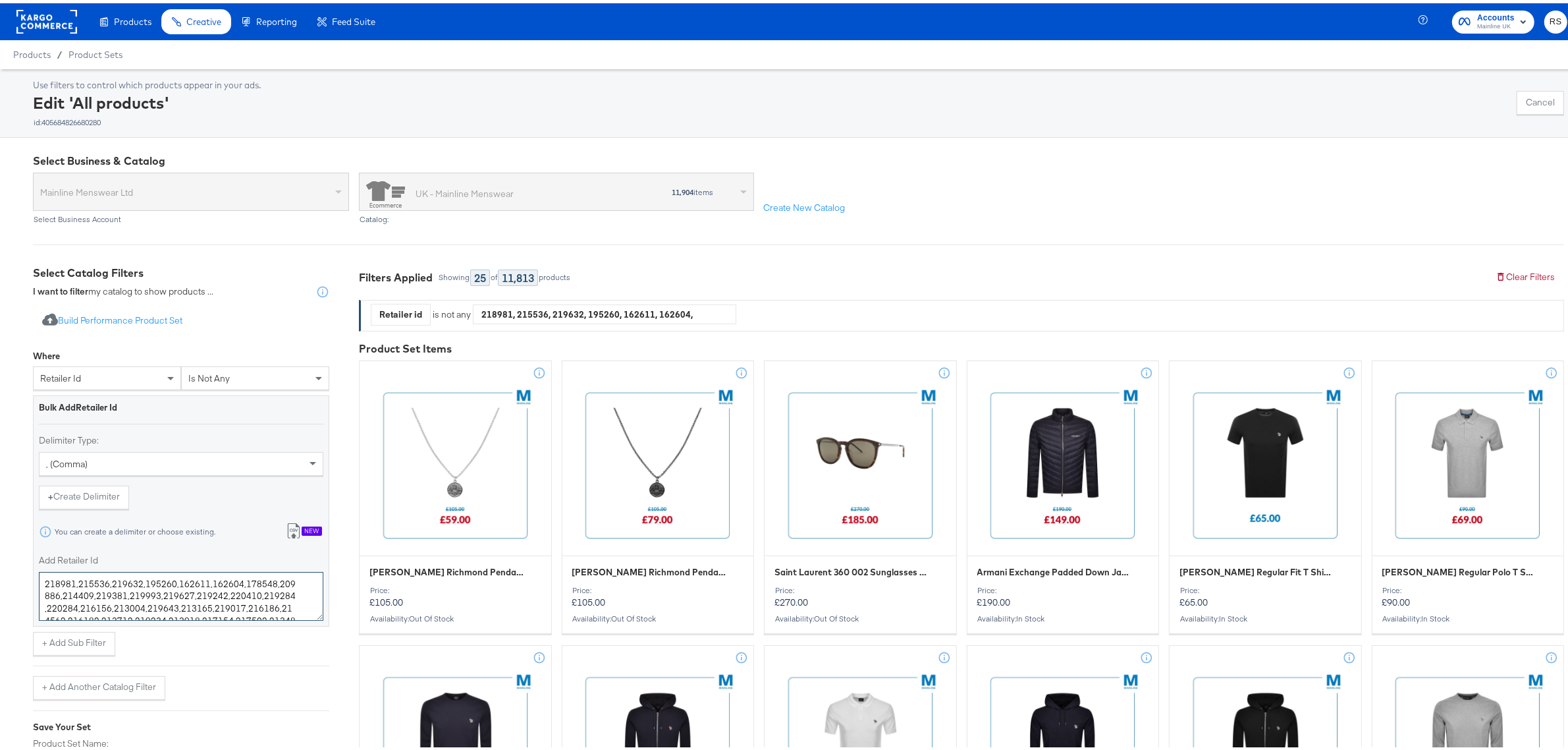
click at [157, 596] on textarea "218981,215536,219632,195260,162611,162604,178548,209886,214409,219381,219993,21…" at bounding box center [181, 593] width 285 height 49
type textarea "218981,215536,219632,195260,162611,162604,178548,209886,214409,219381,219627,21…"
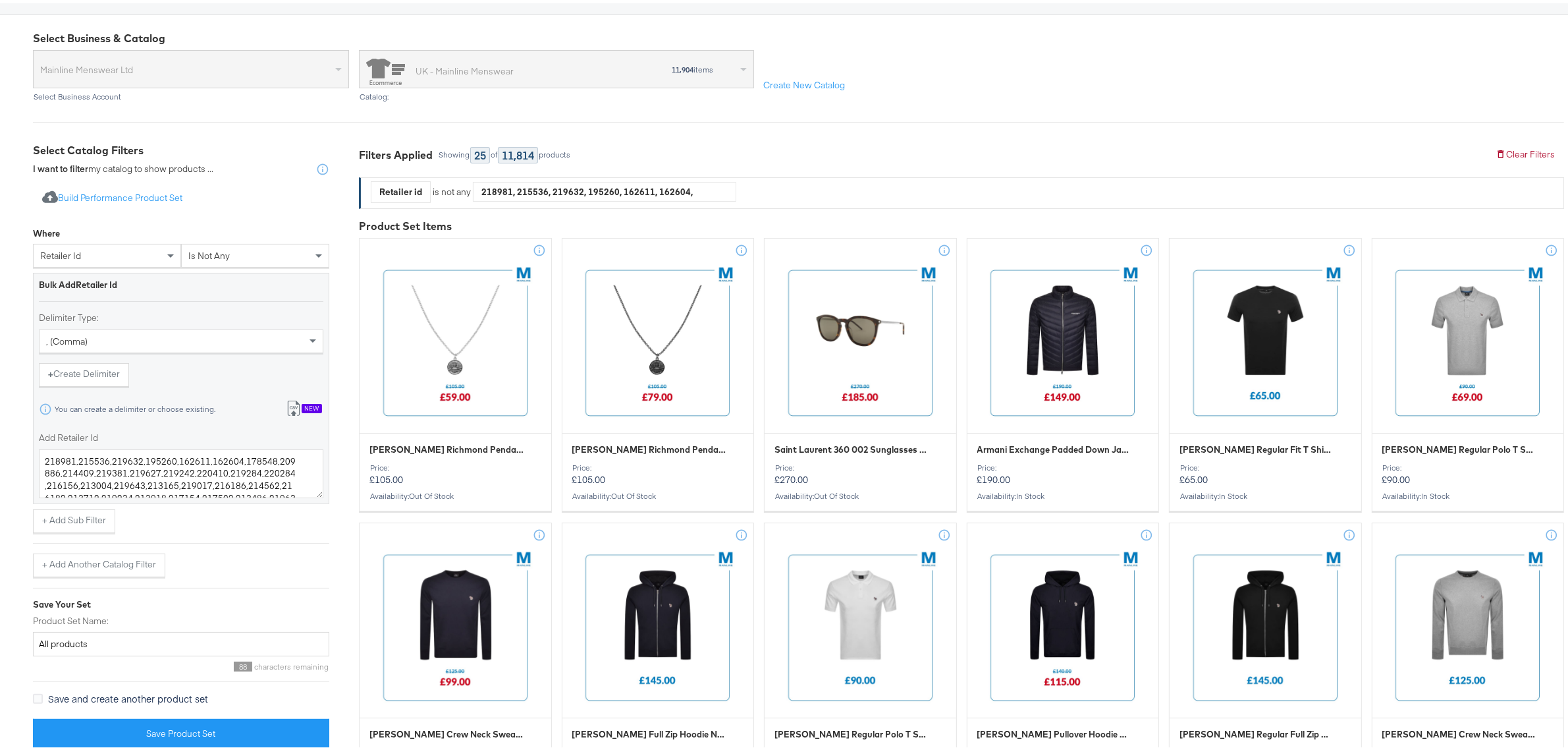
scroll to position [411, 0]
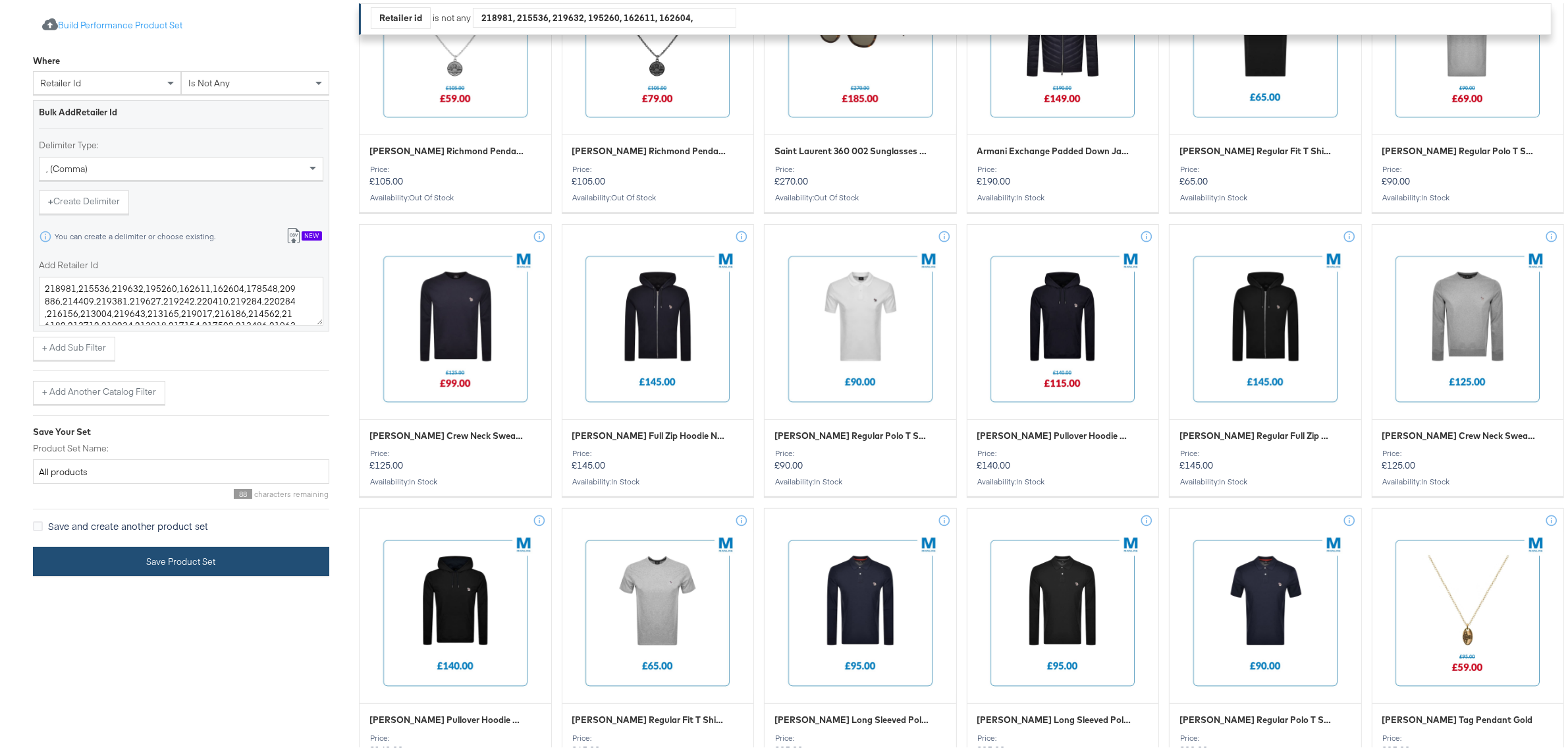
click at [156, 564] on button "Save Product Set" at bounding box center [181, 558] width 296 height 30
